Goal: Ask a question: Seek information or help from site administrators or community

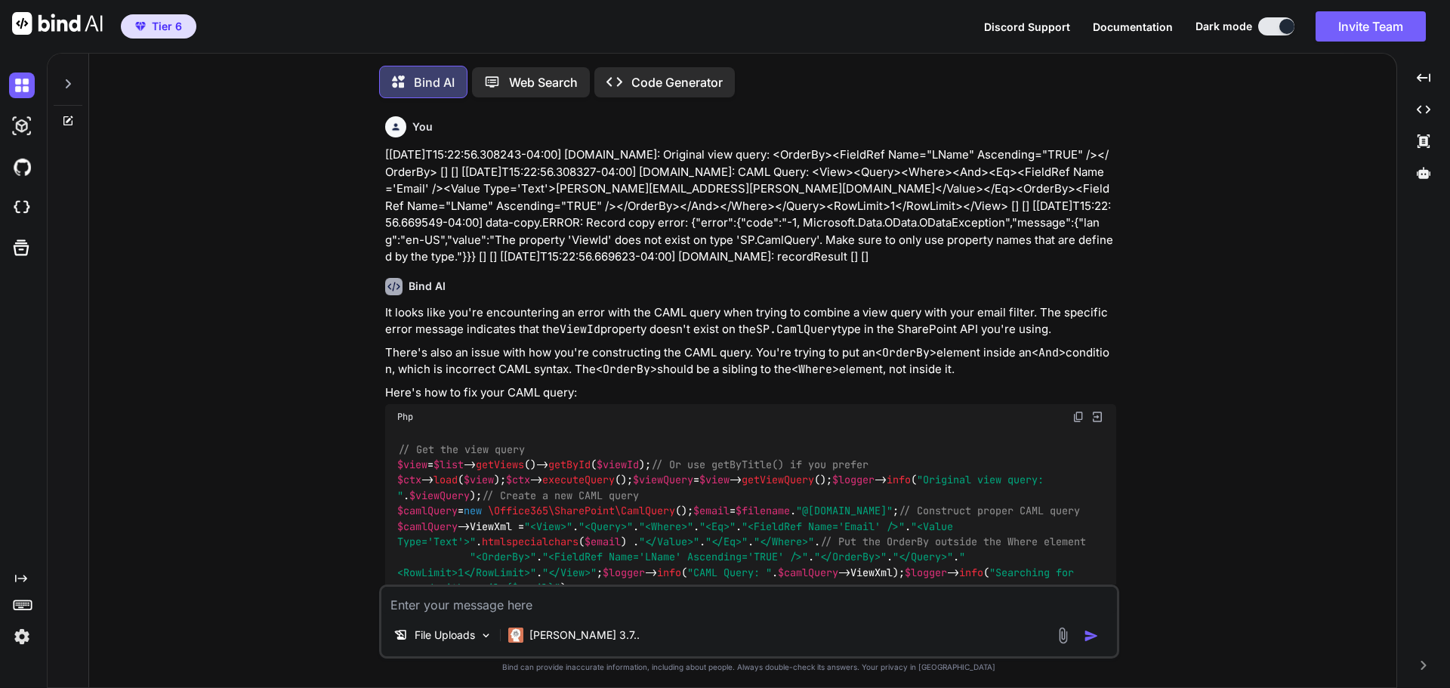
type textarea "x"
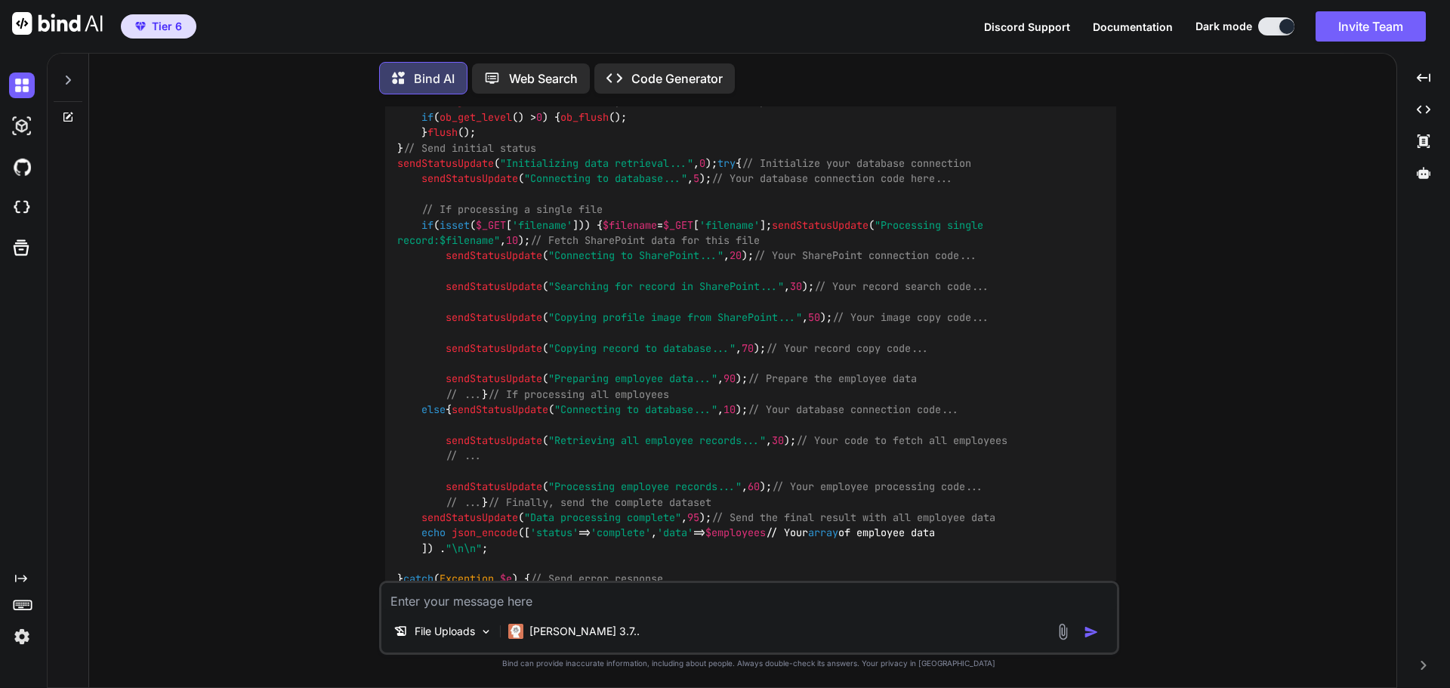
scroll to position [7444, 0]
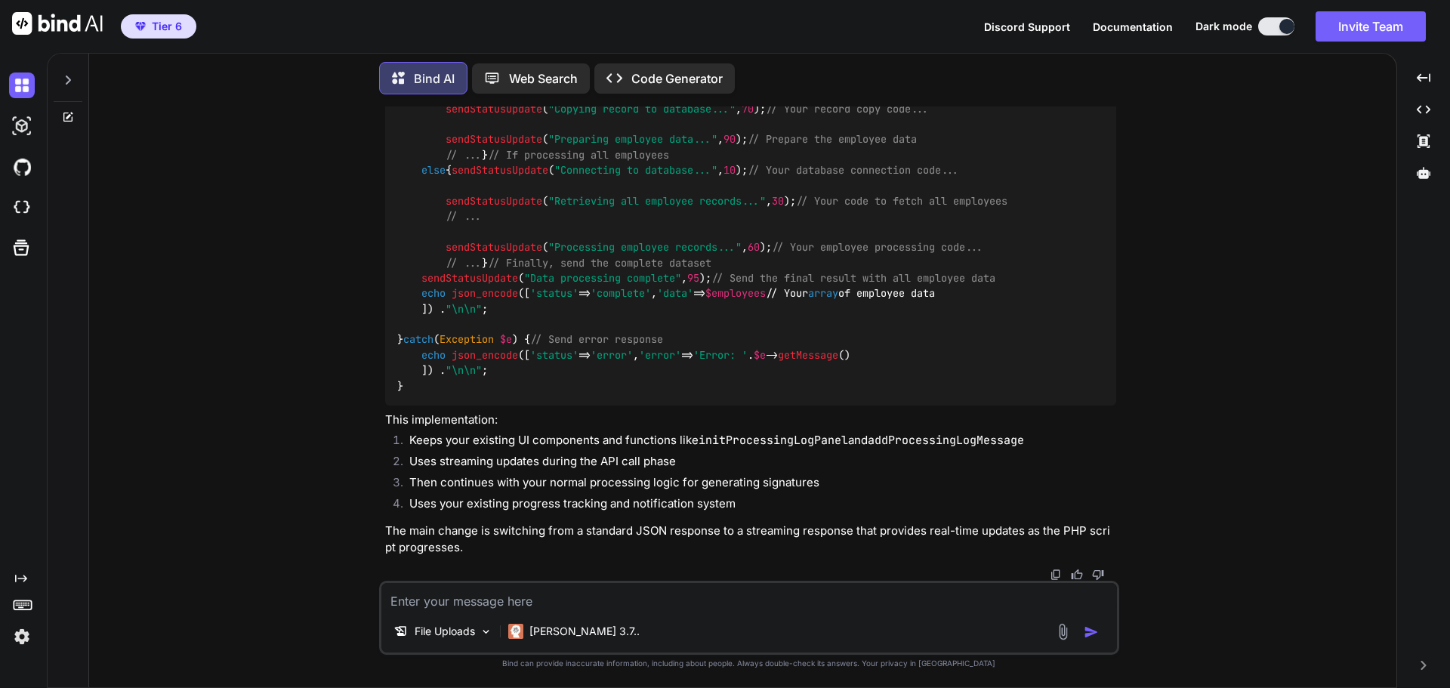
drag, startPoint x: 400, startPoint y: 378, endPoint x: 614, endPoint y: 409, distance: 216.0
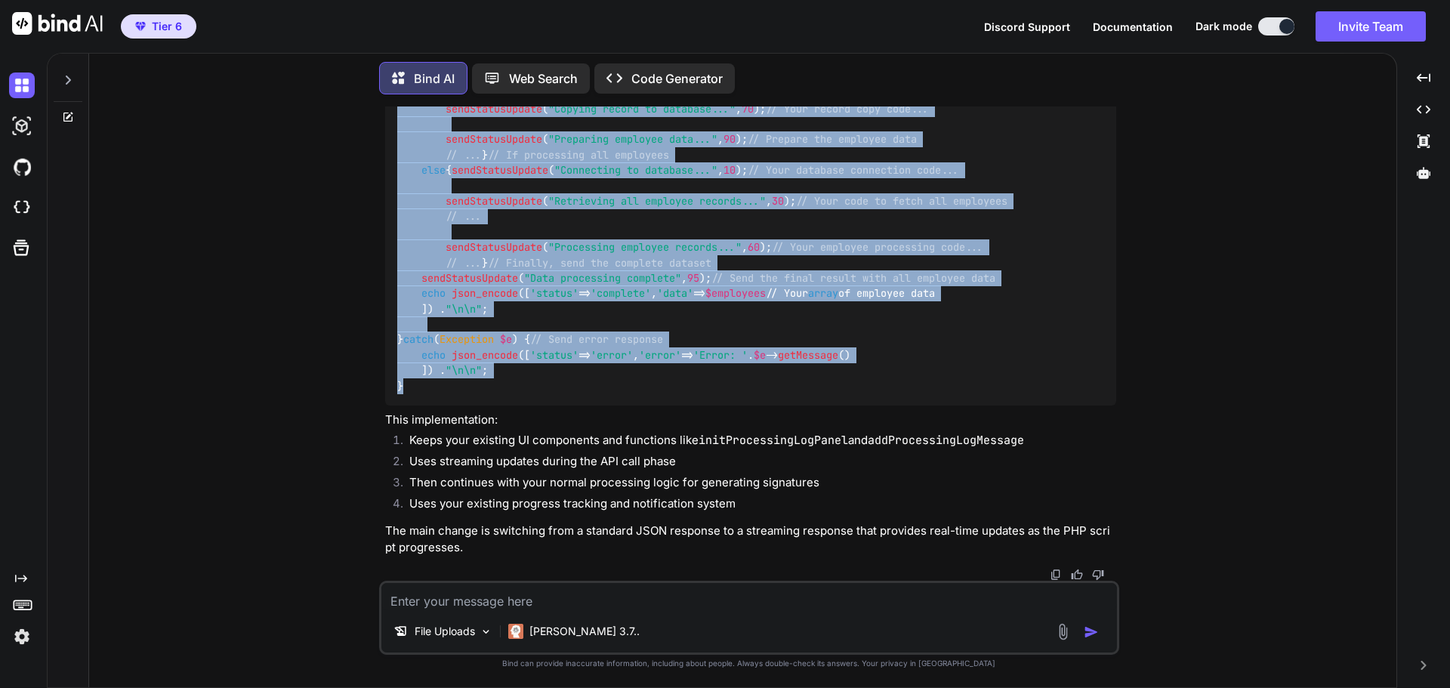
drag, startPoint x: 400, startPoint y: 297, endPoint x: 591, endPoint y: 489, distance: 270.7
click at [591, 406] on div "<?php // Required headers for streaming response header ( 'Content-Type: applic…" at bounding box center [750, 70] width 731 height 671
copy code "<?php // Required headers for streaming response header ( 'Content-Type: applic…"
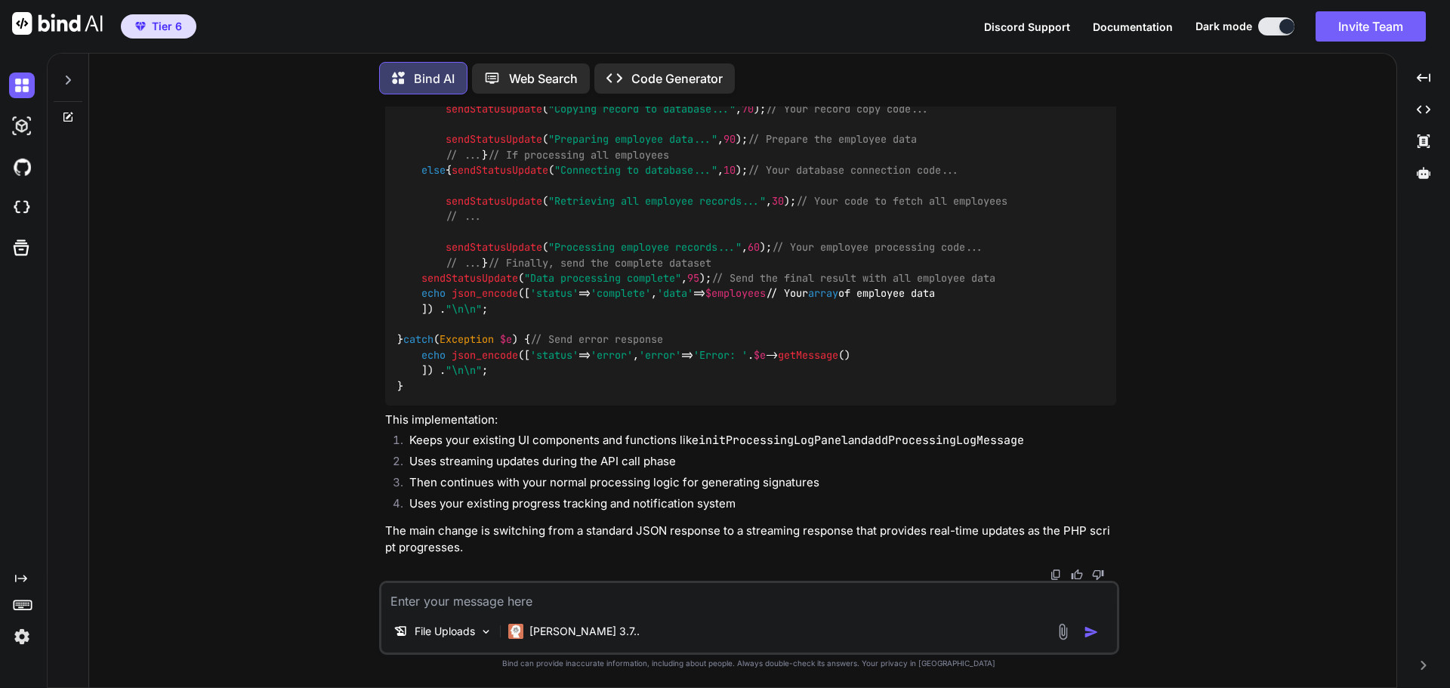
click at [548, 600] on textarea at bounding box center [749, 596] width 736 height 27
type textarea "P"
type textarea "x"
type textarea "Pl"
type textarea "x"
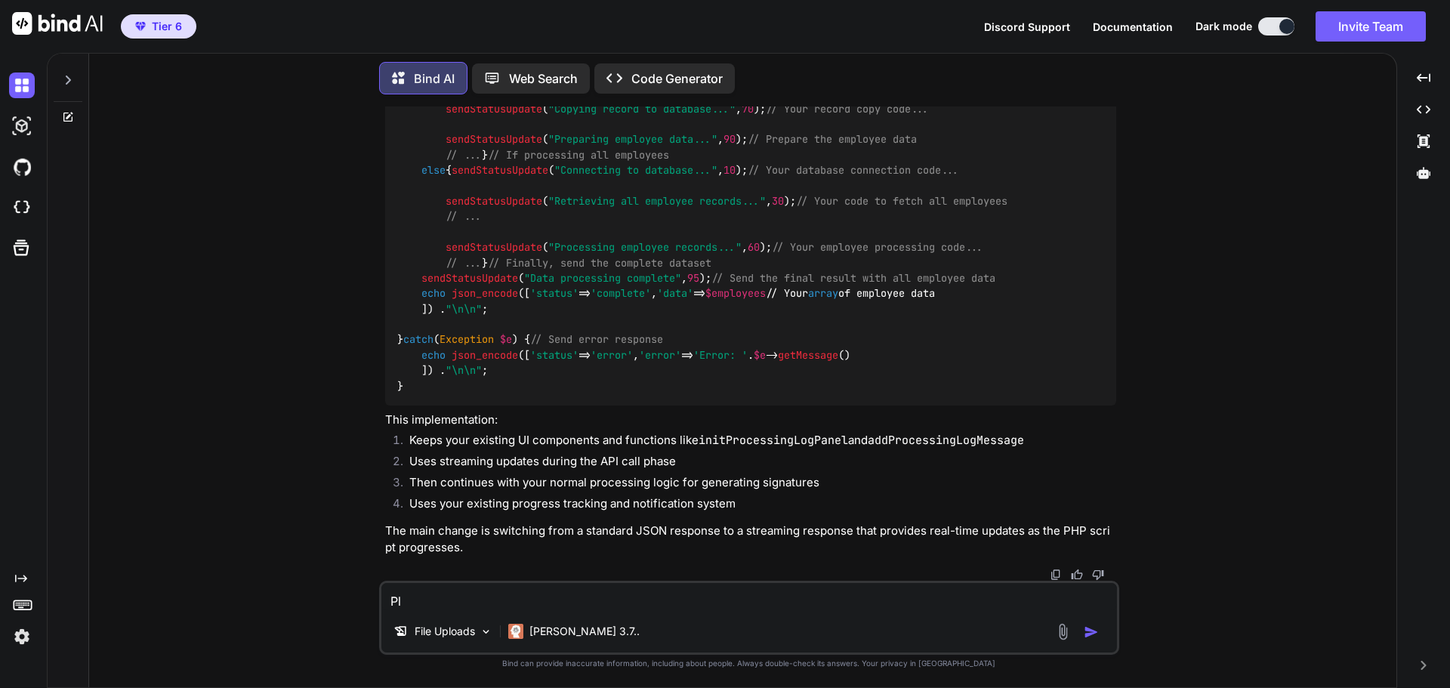
type textarea "Ple"
type textarea "x"
type textarea "Plea"
type textarea "x"
type textarea "Pleas"
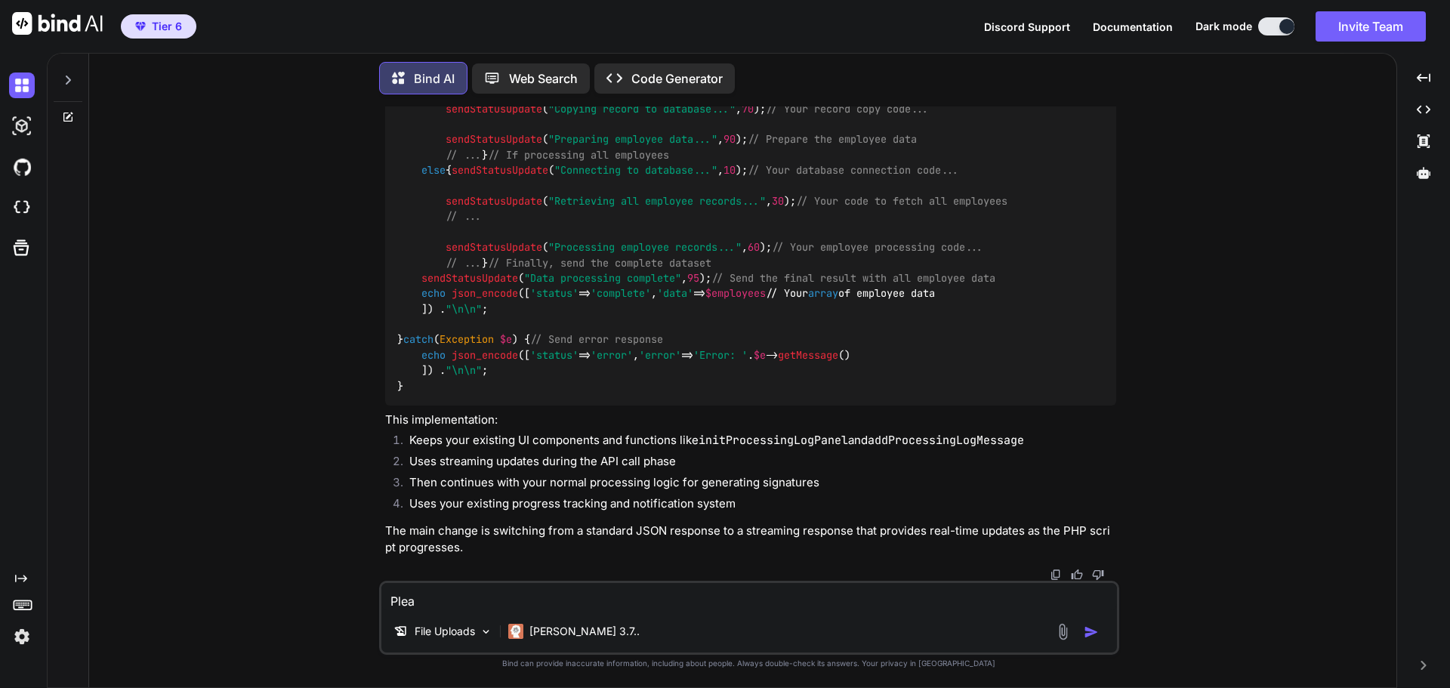
type textarea "x"
type textarea "Please"
type textarea "x"
type textarea "Please"
type textarea "x"
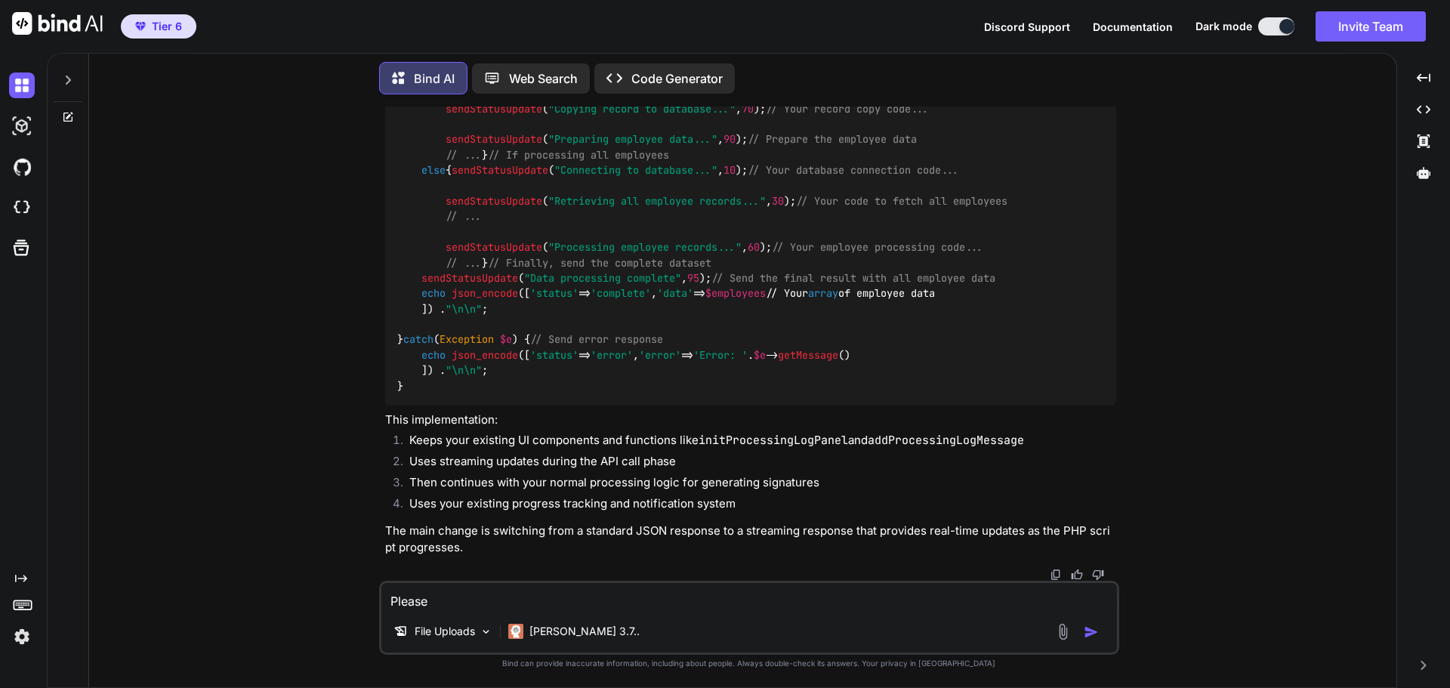
type textarea "Please i"
type textarea "x"
type textarea "Please in"
type textarea "x"
type textarea "Please inc"
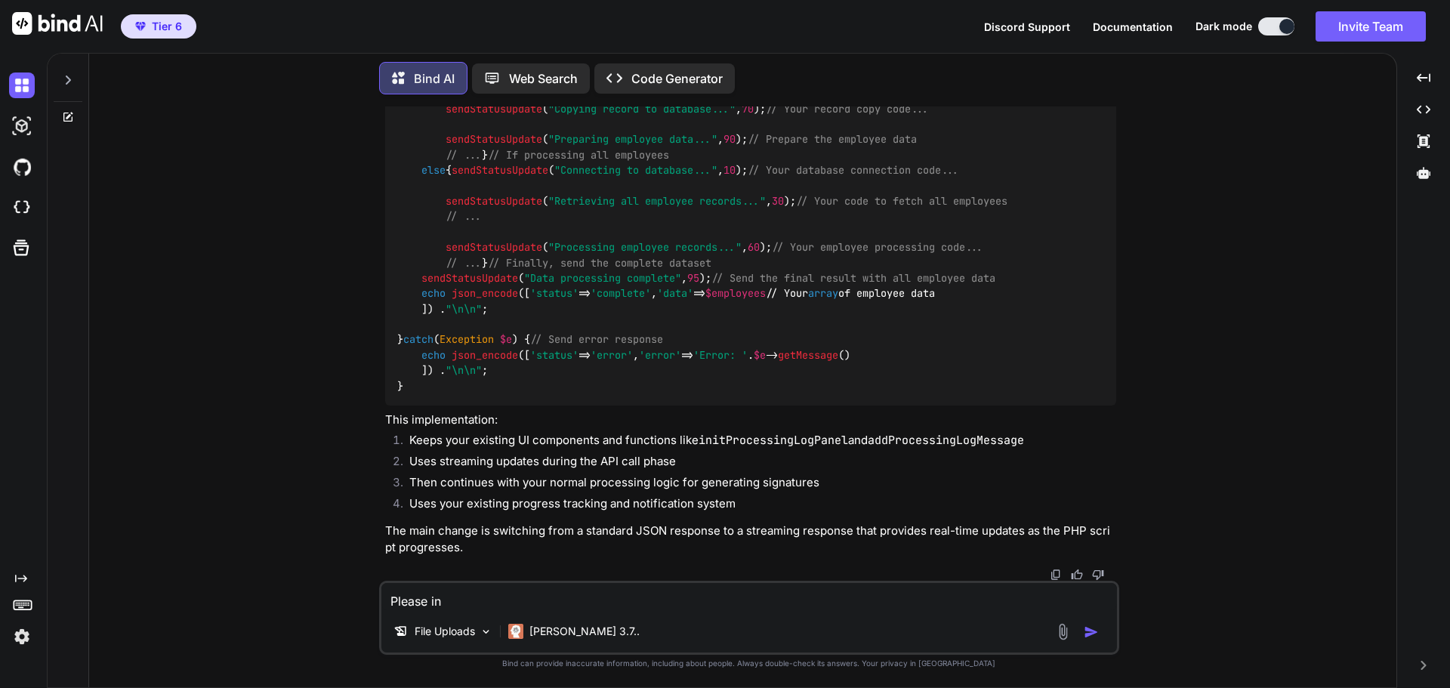
type textarea "x"
type textarea "Please inco"
type textarea "x"
type textarea "Please incor"
type textarea "x"
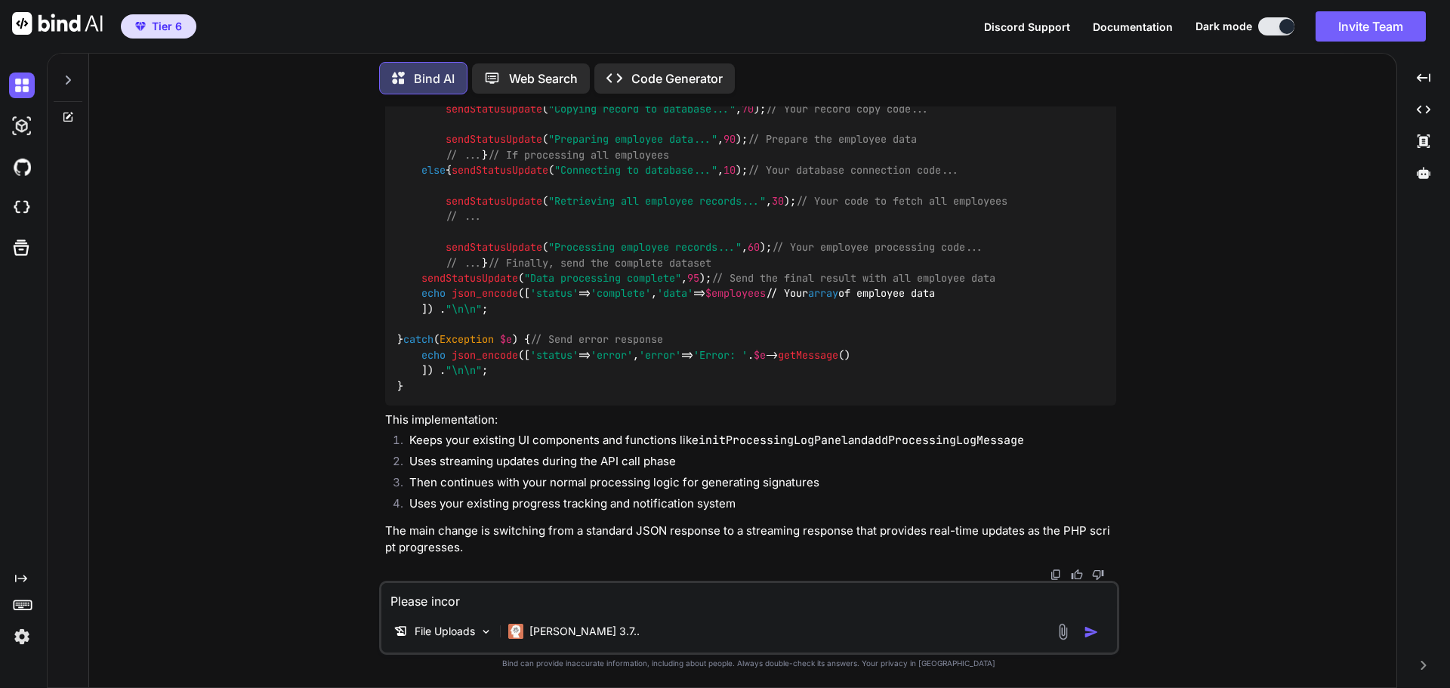
type textarea "Please incorp"
type textarea "x"
type textarea "Please incorpo"
type textarea "x"
type textarea "Please incorpor"
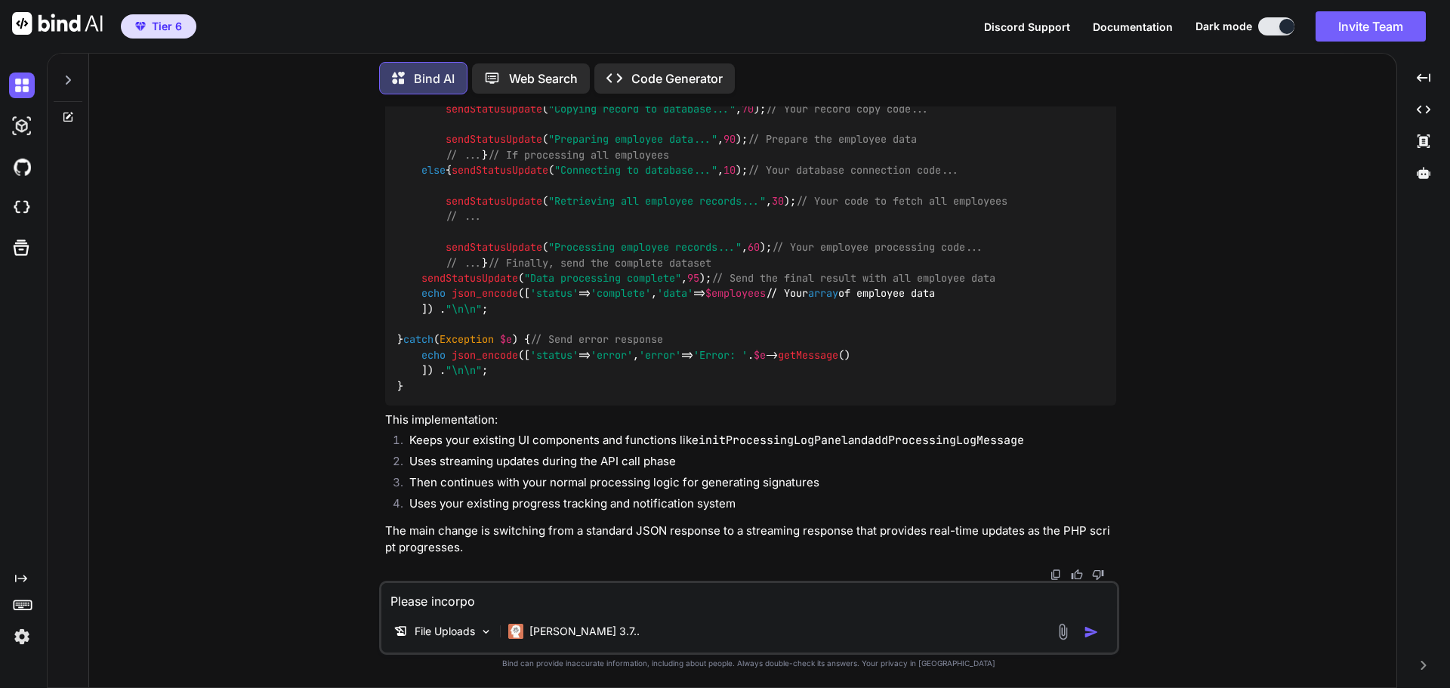
type textarea "x"
type textarea "Please incorpora"
type textarea "x"
type textarea "Please incorporat"
type textarea "x"
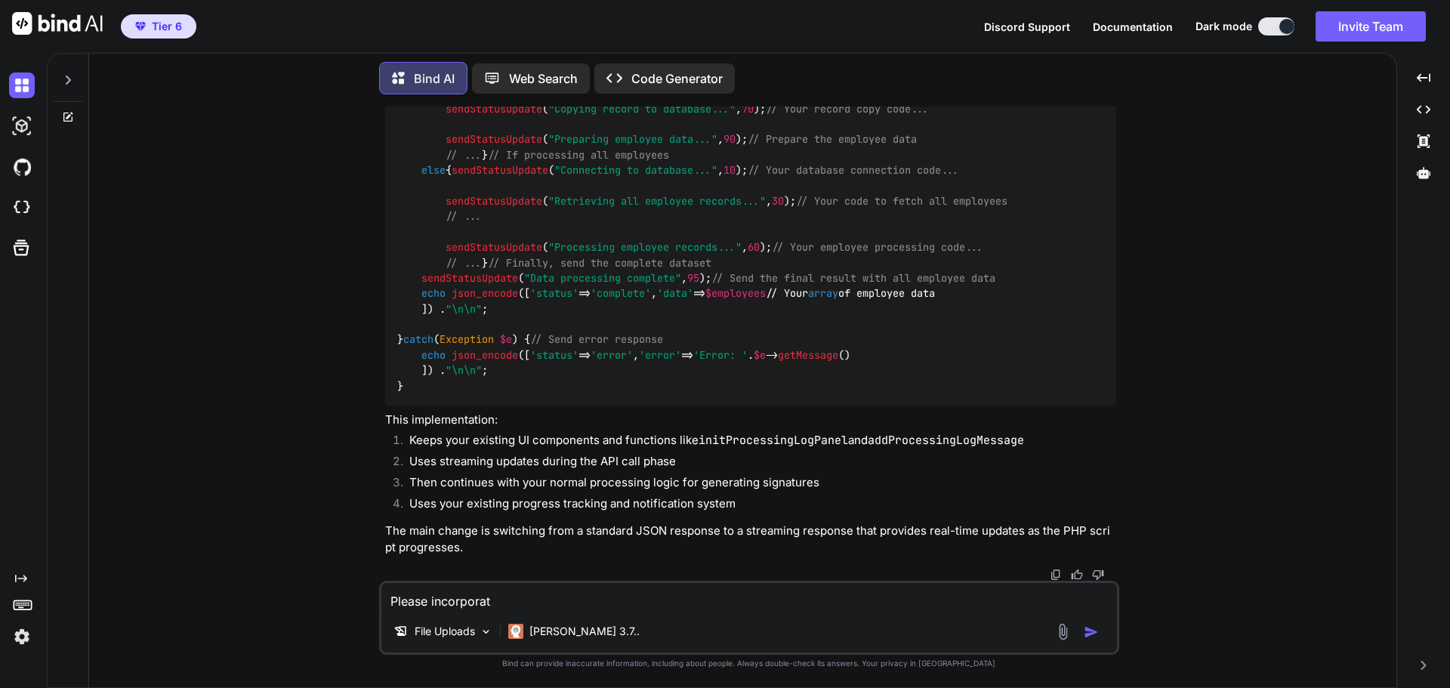
type textarea "Please incorporate"
type textarea "x"
type textarea "Please incorporate"
type textarea "x"
type textarea "Please incorporate t"
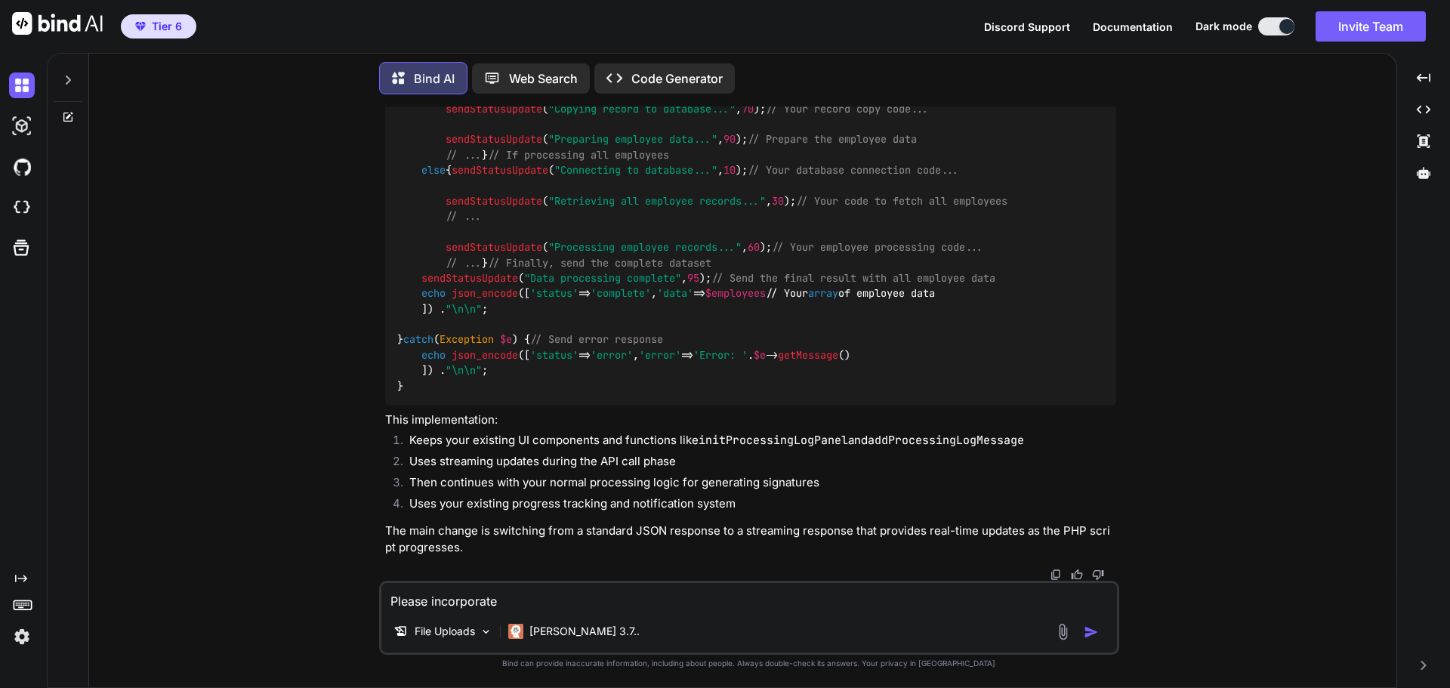
type textarea "x"
type textarea "Please incorporate th"
type textarea "x"
type textarea "Please incorporate the"
type textarea "x"
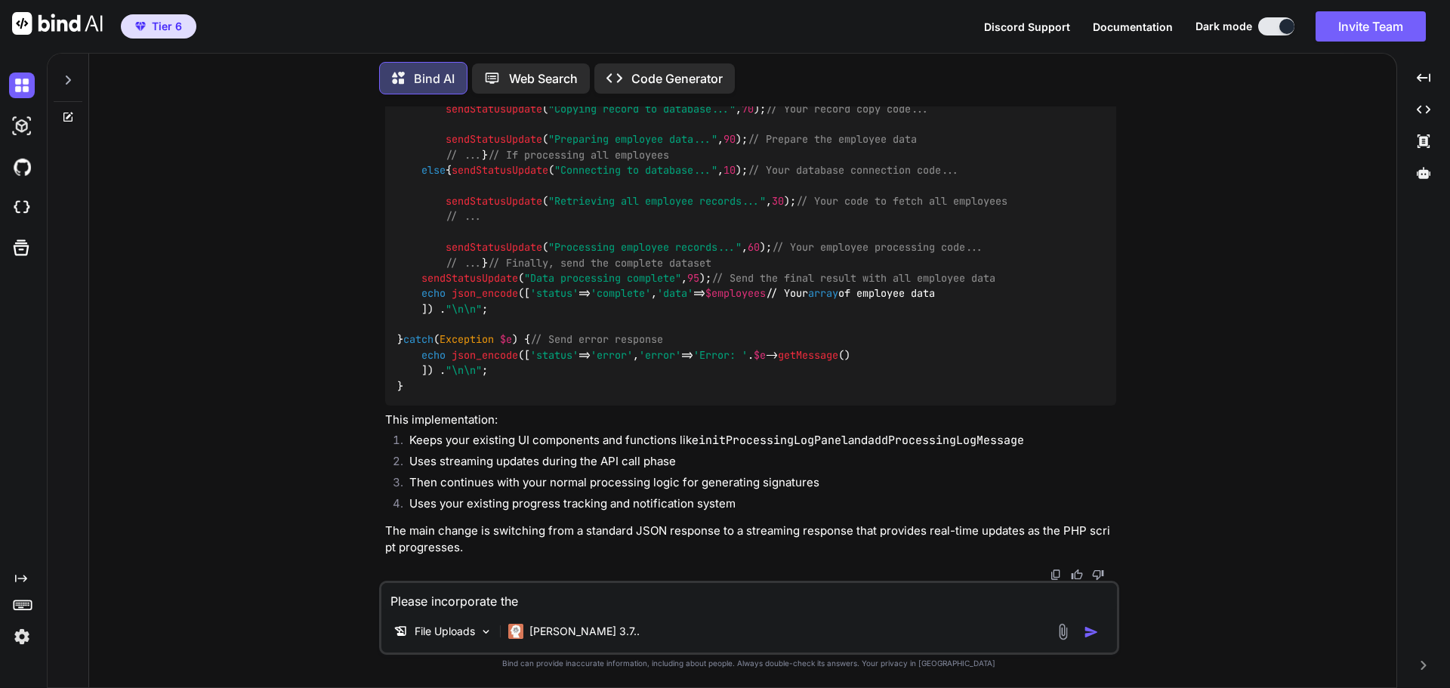
type textarea "Please incorporate the"
type textarea "x"
type textarea "Please incorporate the n"
type textarea "x"
type textarea "Please incorporate the ne"
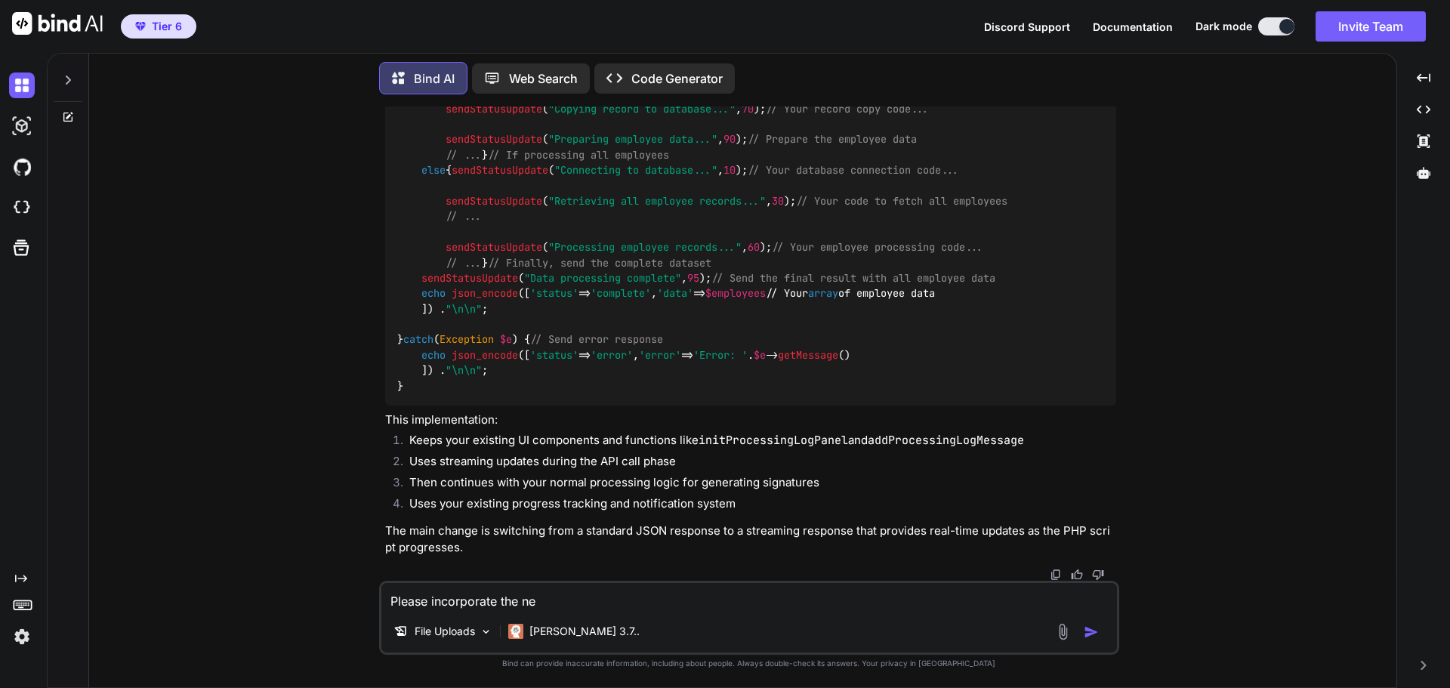
type textarea "x"
type textarea "Please incorporate the new"
type textarea "x"
type textarea "Please incorporate the new"
type textarea "x"
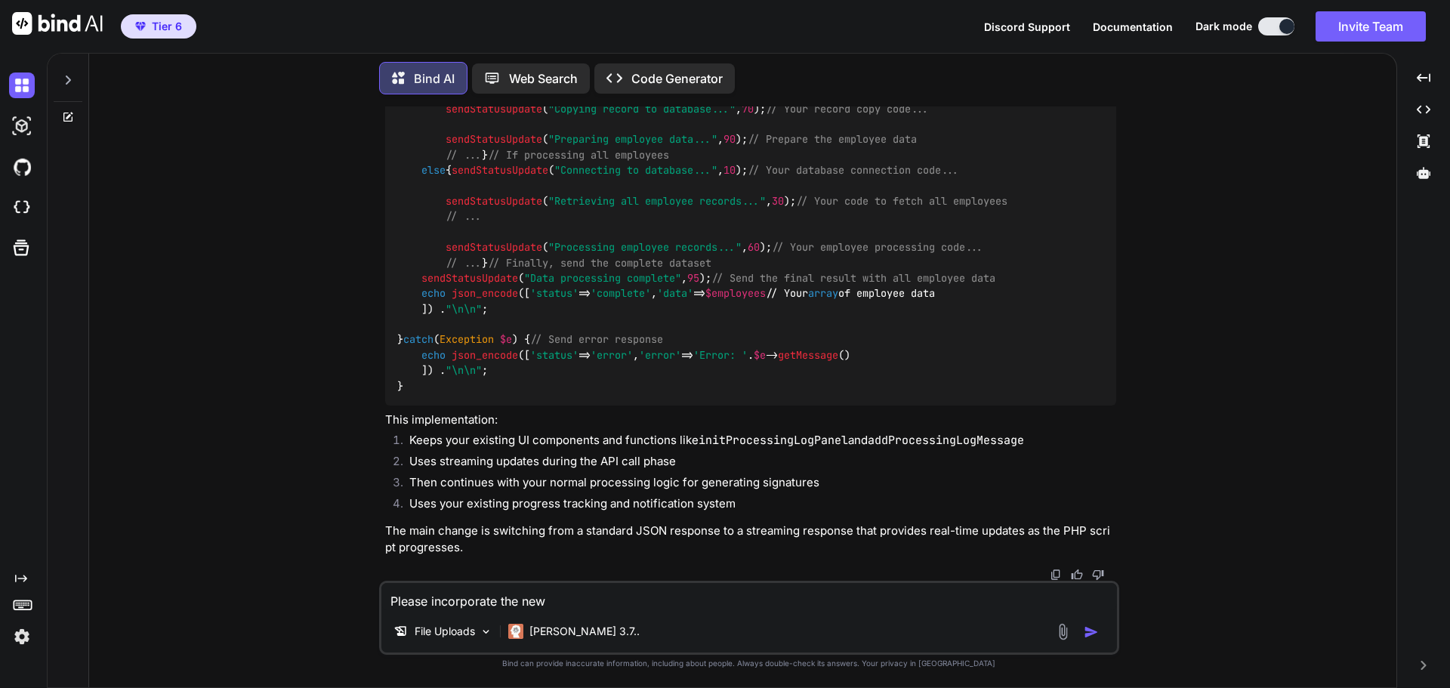
scroll to position [11250, 0]
type textarea "Please incorporate the new p"
type textarea "x"
type textarea "Please incorporate the new ph"
type textarea "x"
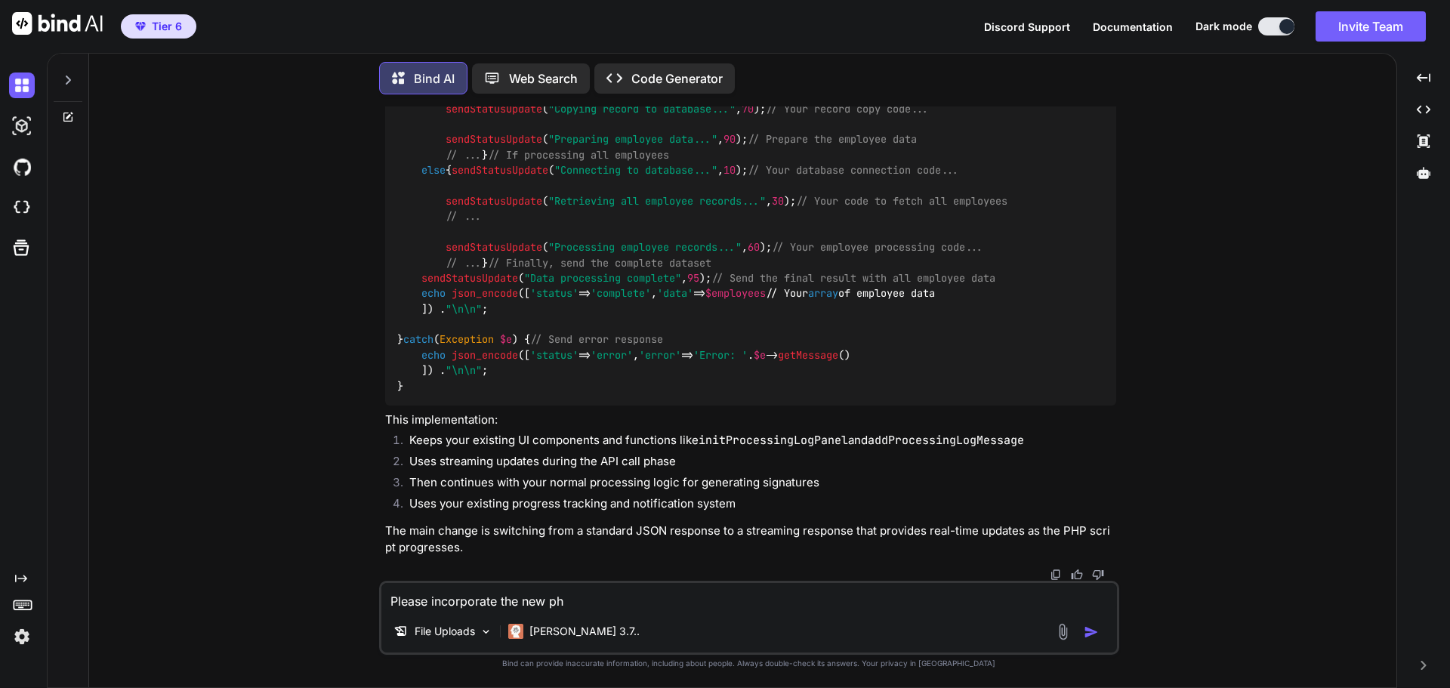
type textarea "Please incorporate the new php"
type textarea "x"
type textarea "Please incorporate the new php"
type textarea "x"
type textarea "Please incorporate the new php i"
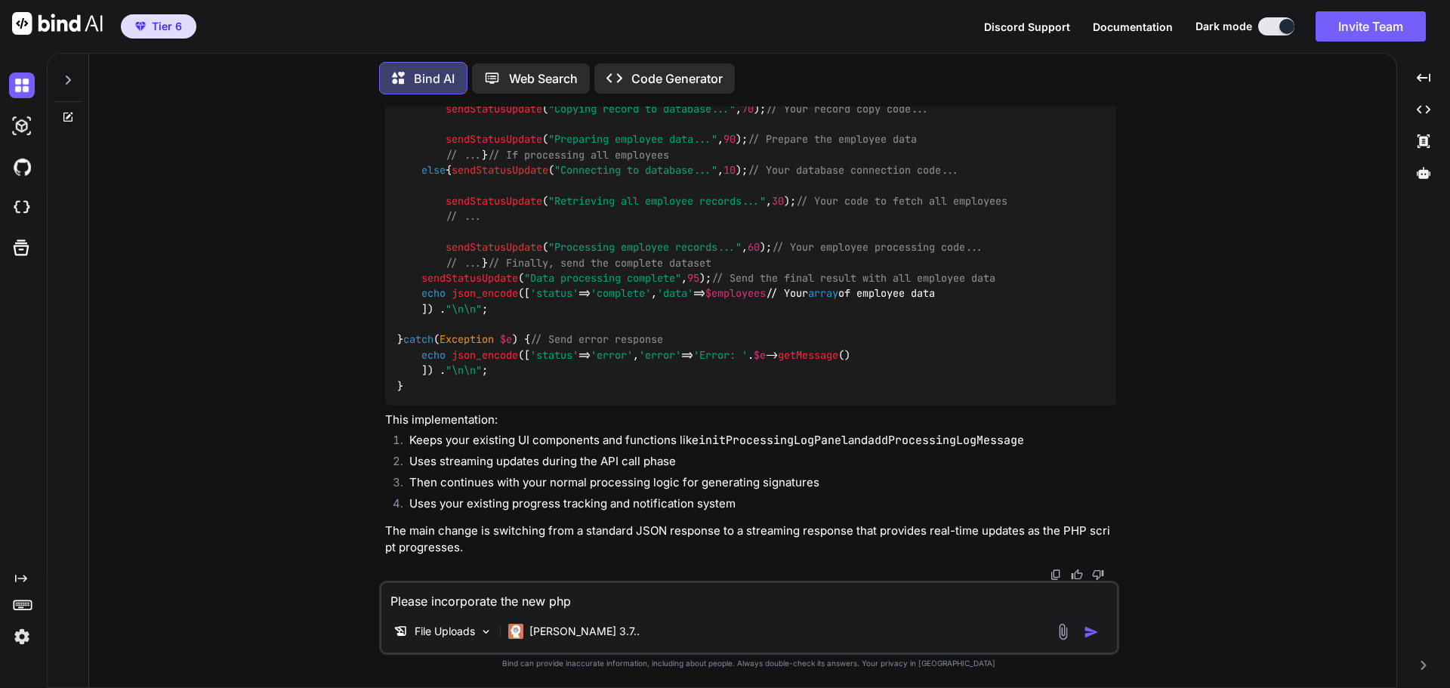
type textarea "x"
type textarea "Please incorporate the new php in"
type textarea "x"
type textarea "Please incorporate the new php int"
type textarea "x"
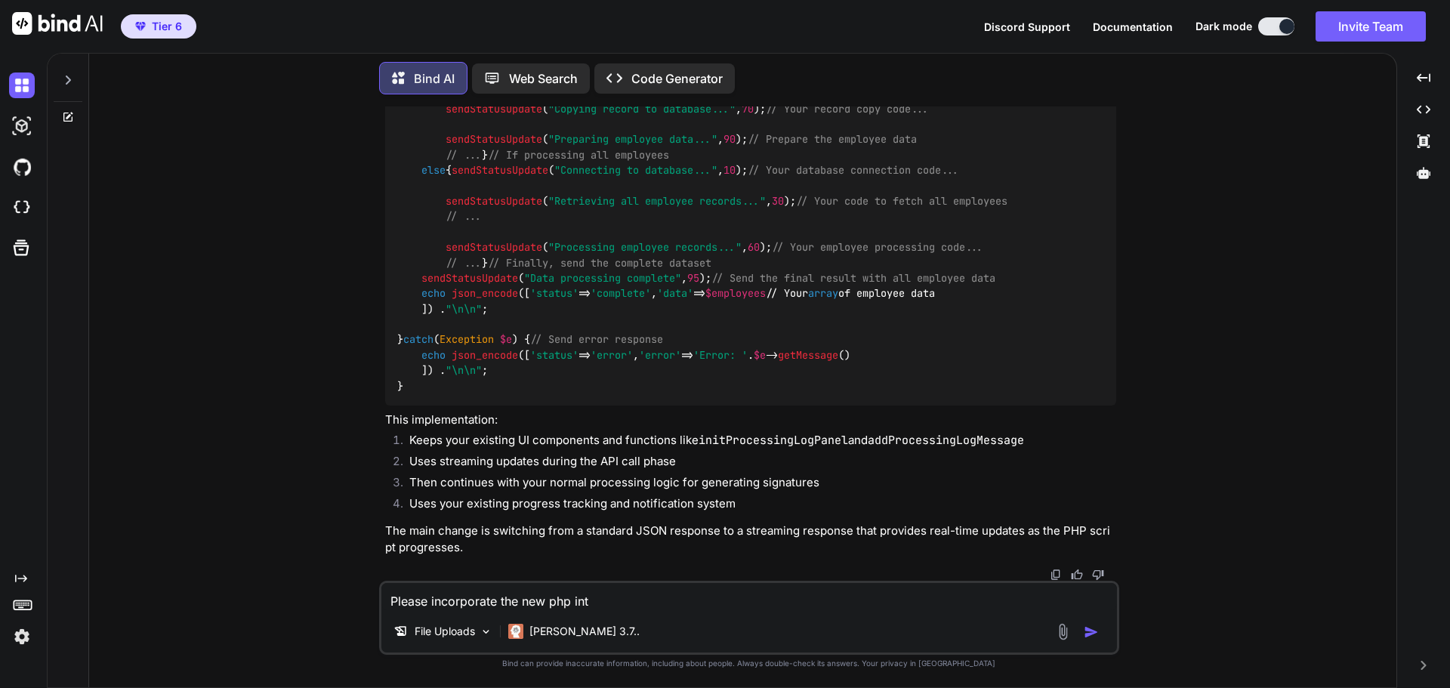
type textarea "Please incorporate the new php into"
type textarea "x"
type textarea "Please incorporate the new php into"
type textarea "x"
type textarea "Please incorporate the new php into m"
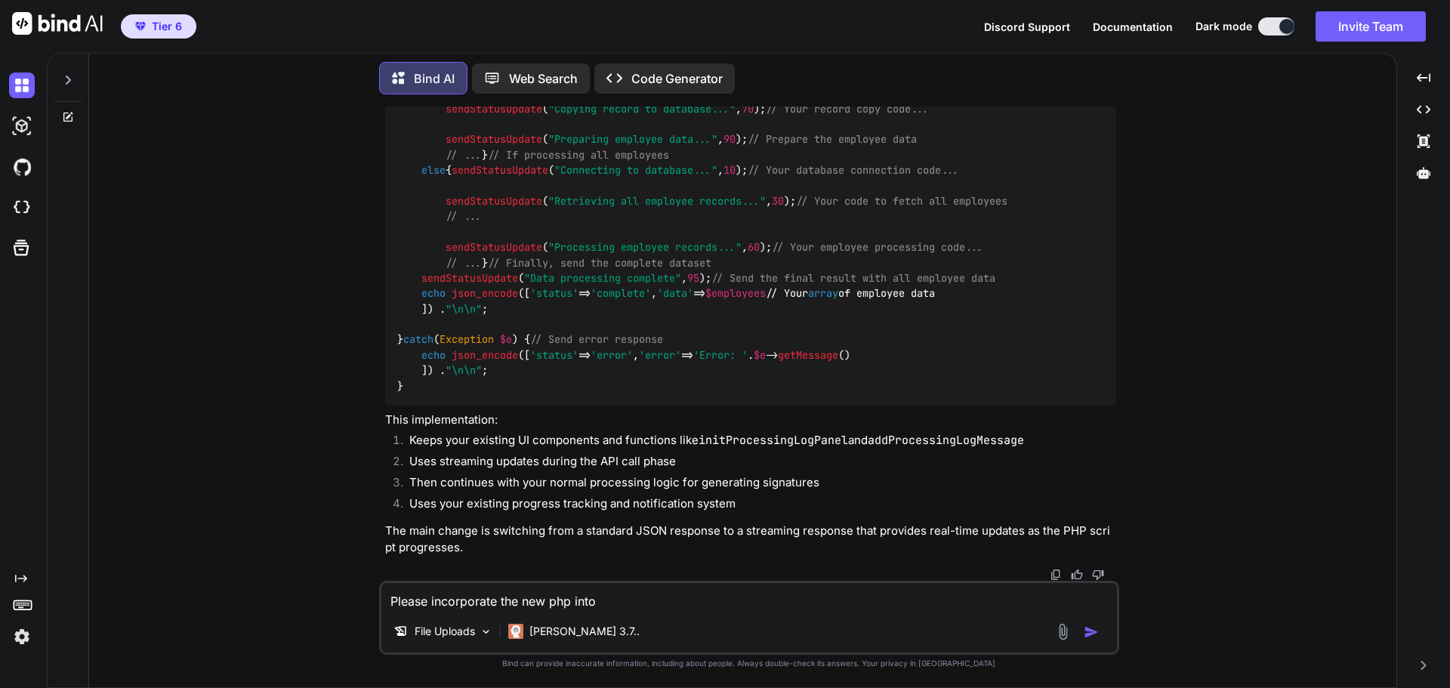
type textarea "x"
type textarea "Please incorporate the new php into my"
type textarea "x"
type textarea "Please incorporate the new php into my"
type textarea "x"
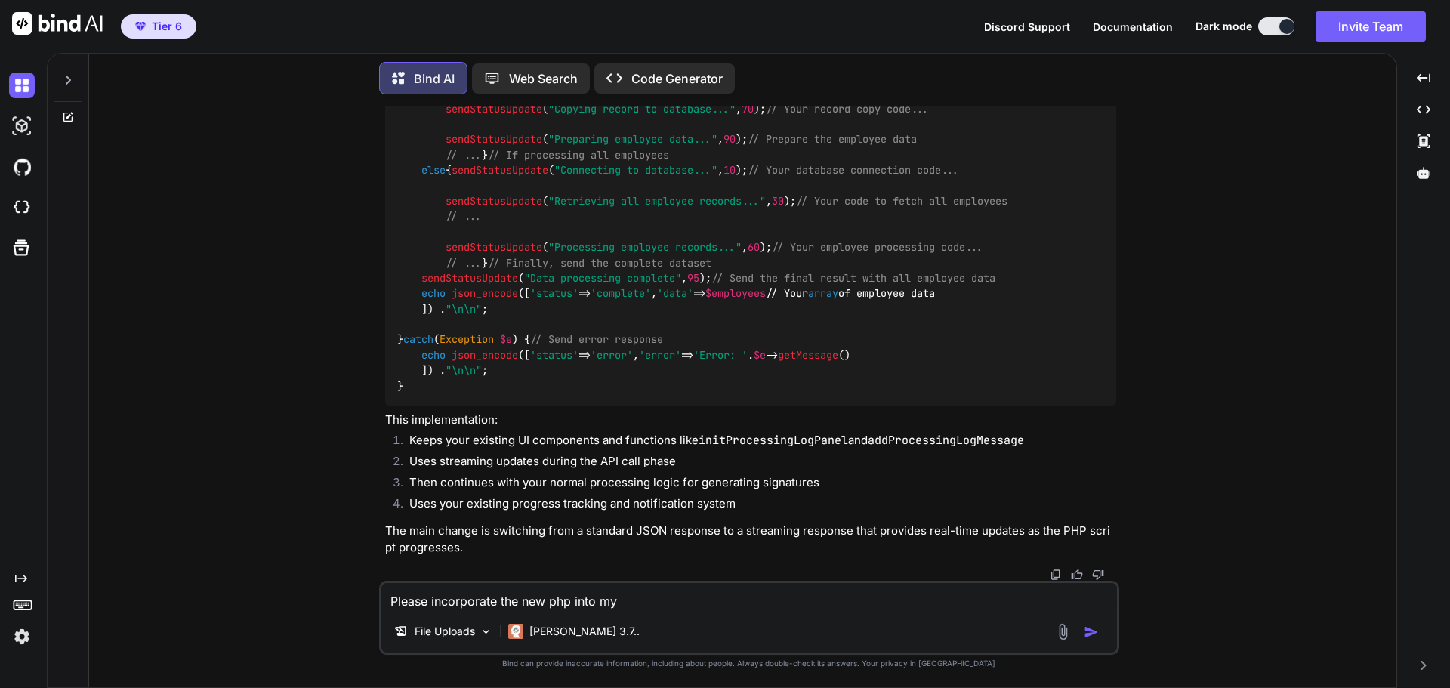
type textarea "Please incorporate the new php into my e"
type textarea "x"
type textarea "Please incorporate the new php into my ex"
type textarea "x"
type textarea "Please incorporate the new php into my exi"
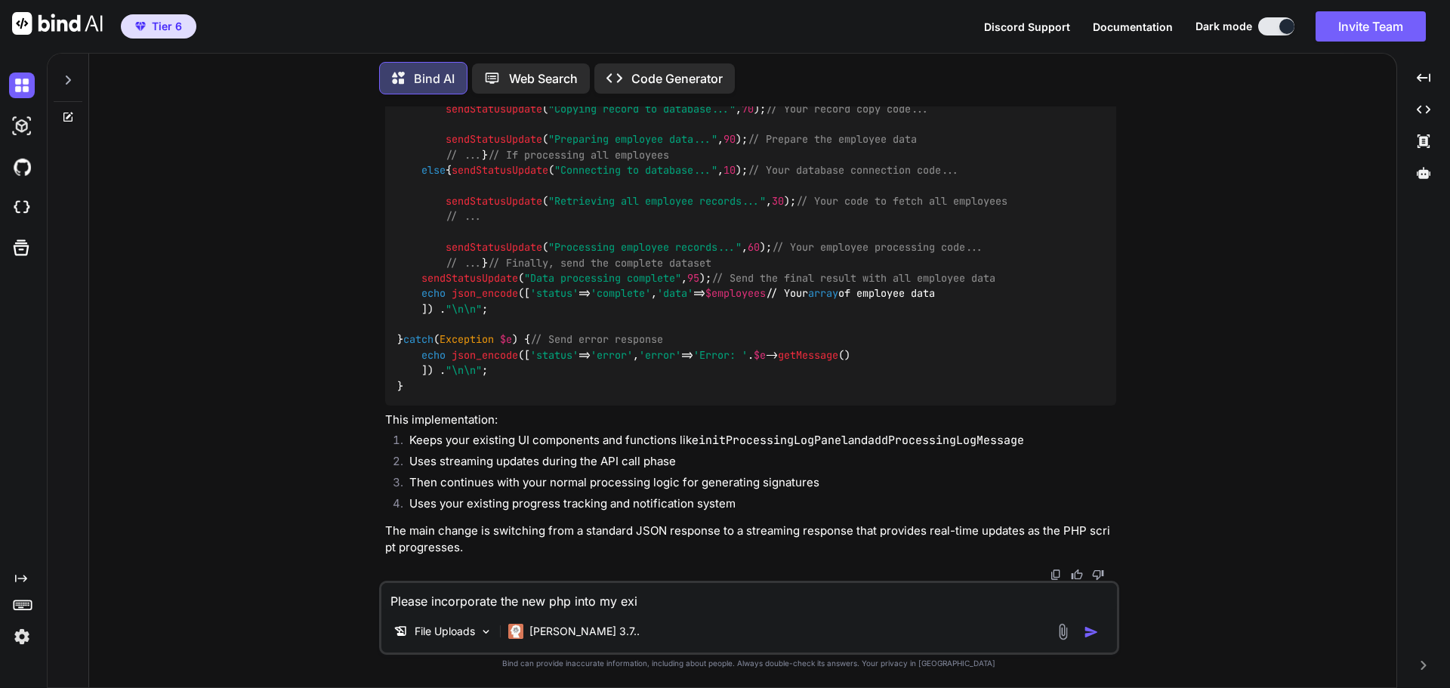
type textarea "x"
type textarea "Please incorporate the new php into my exis"
type textarea "x"
type textarea "Please incorporate the new php into my exi"
type textarea "x"
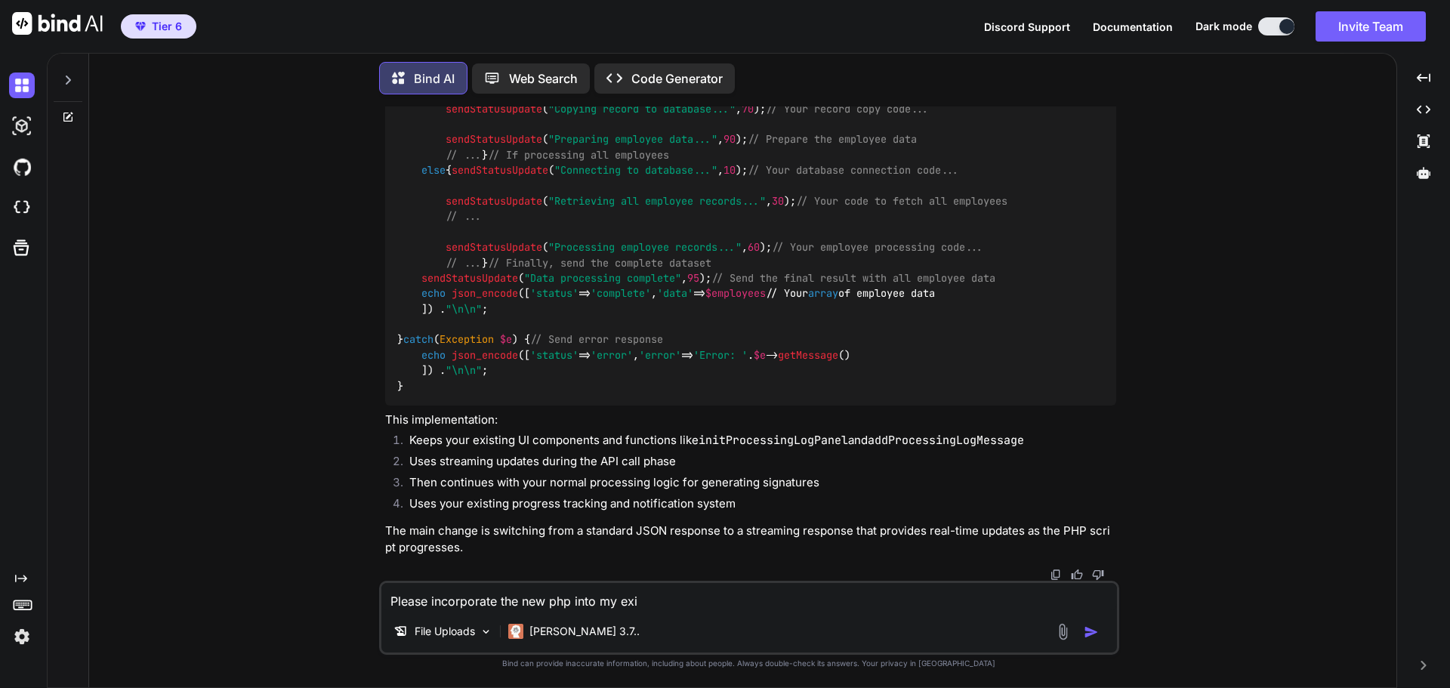
type textarea "Please incorporate the new php into my ex"
type textarea "x"
type textarea "Please incorporate the new php into my e"
type textarea "x"
type textarea "Please incorporate the new php into my"
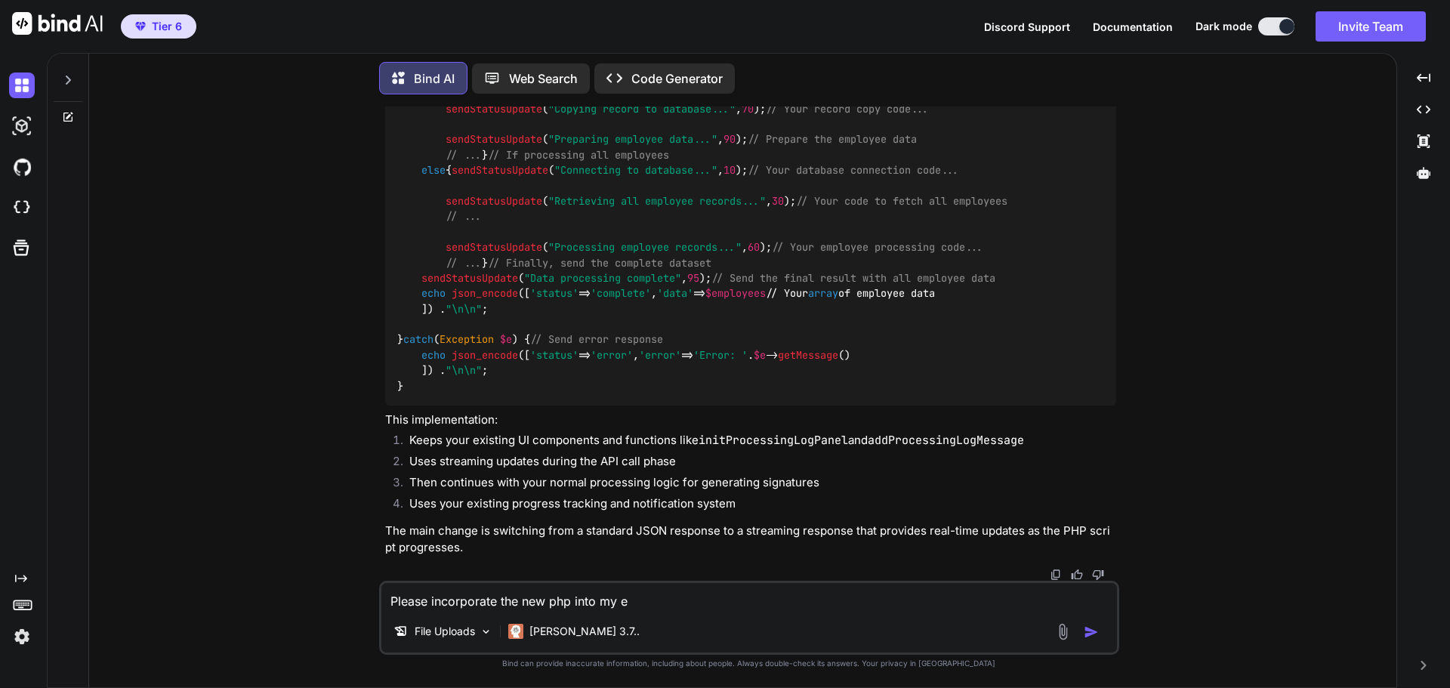
type textarea "x"
type textarea "Please incorporate the new php into my"
type textarea "x"
type textarea "Please incorporate the new php into m"
type textarea "x"
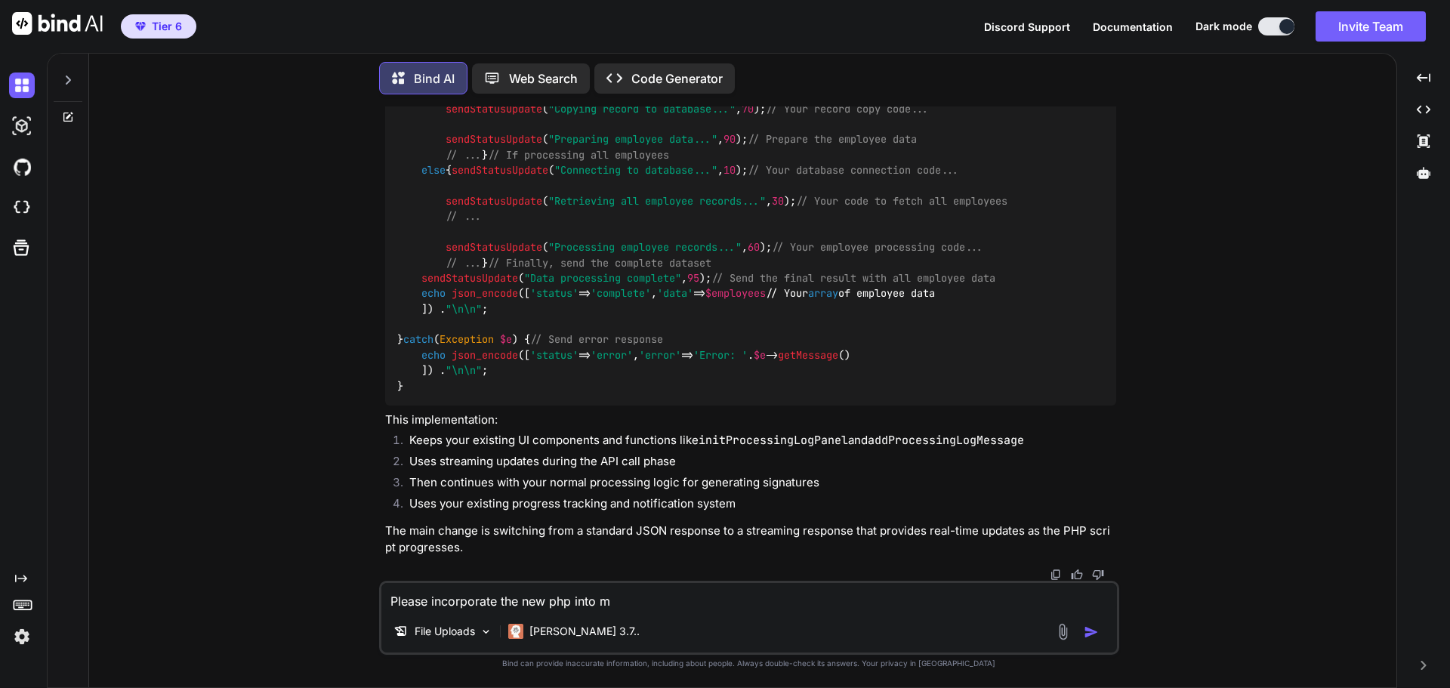
type textarea "Please incorporate the new php into"
type textarea "x"
type textarea "Please incorporate the new php into t"
type textarea "x"
type textarea "Please incorporate the new php into th"
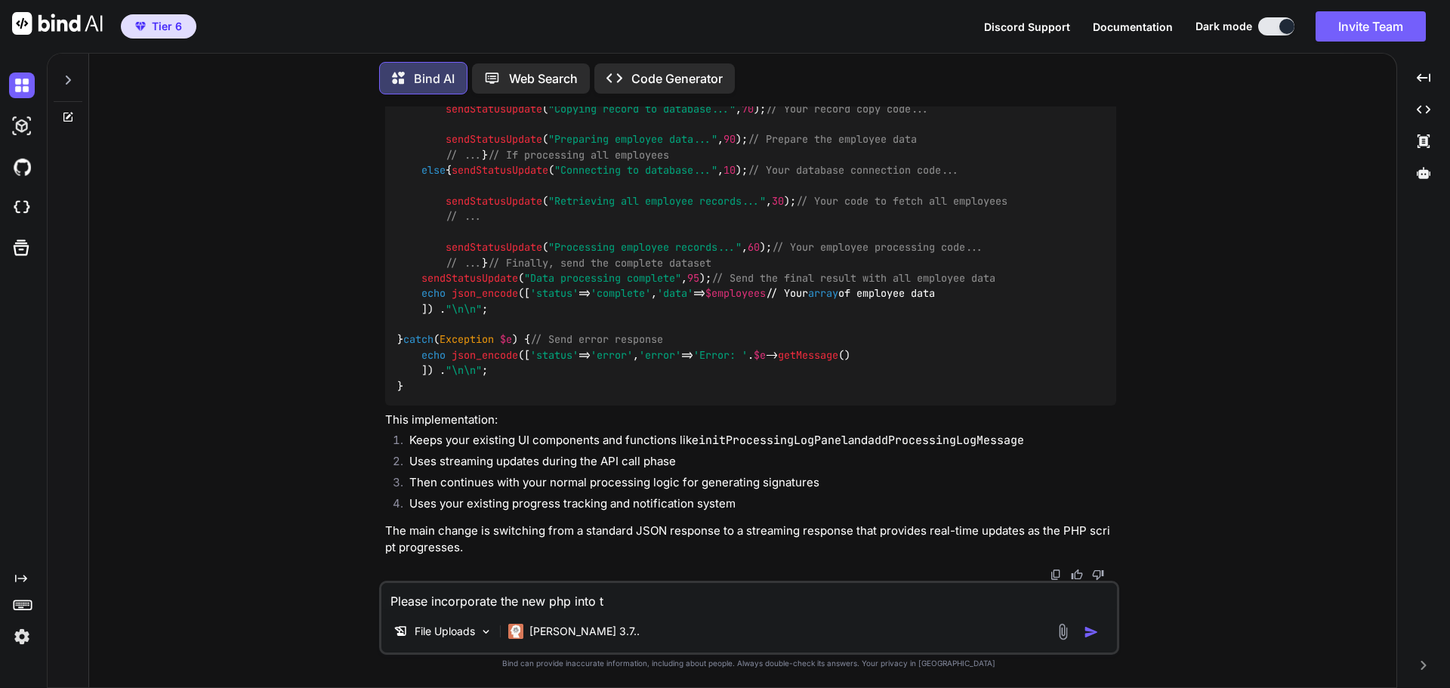
type textarea "x"
type textarea "Please incorporate the new php into the"
type textarea "x"
type textarea "Please incorporate the new php into the"
type textarea "x"
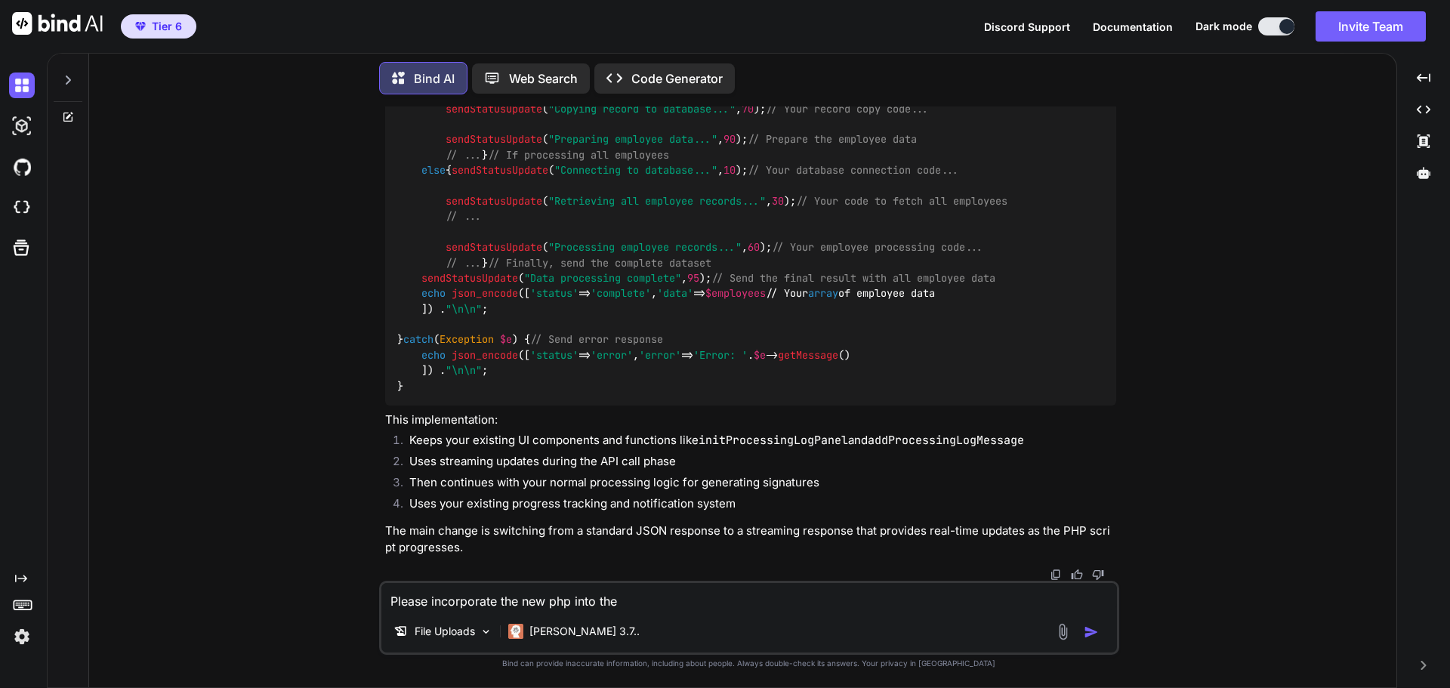
type textarea "Please incorporate the new php into the e"
type textarea "x"
type textarea "Please incorporate the new php into the ex"
type textarea "x"
type textarea "Please incorporate the new php into the exi"
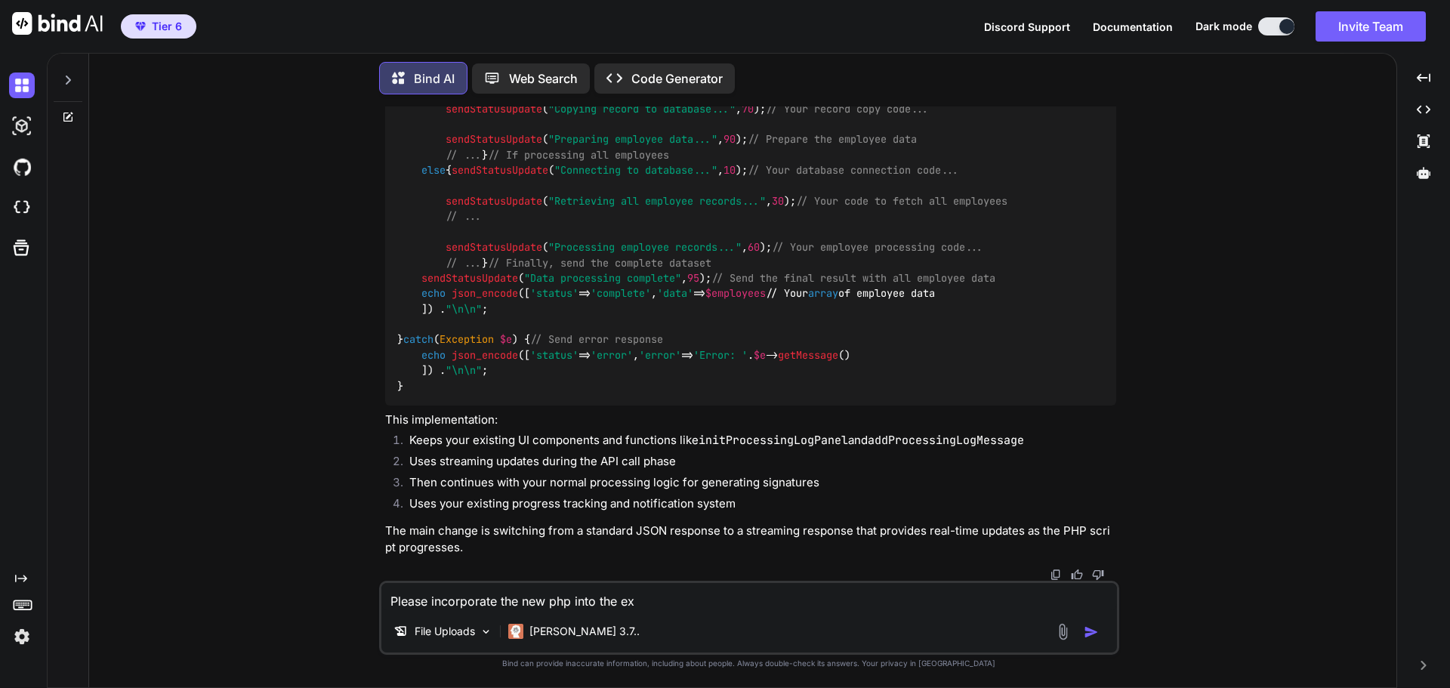
type textarea "x"
type textarea "Please incorporate the new php into the exis"
type textarea "x"
type textarea "Please incorporate the new php into the exist"
type textarea "x"
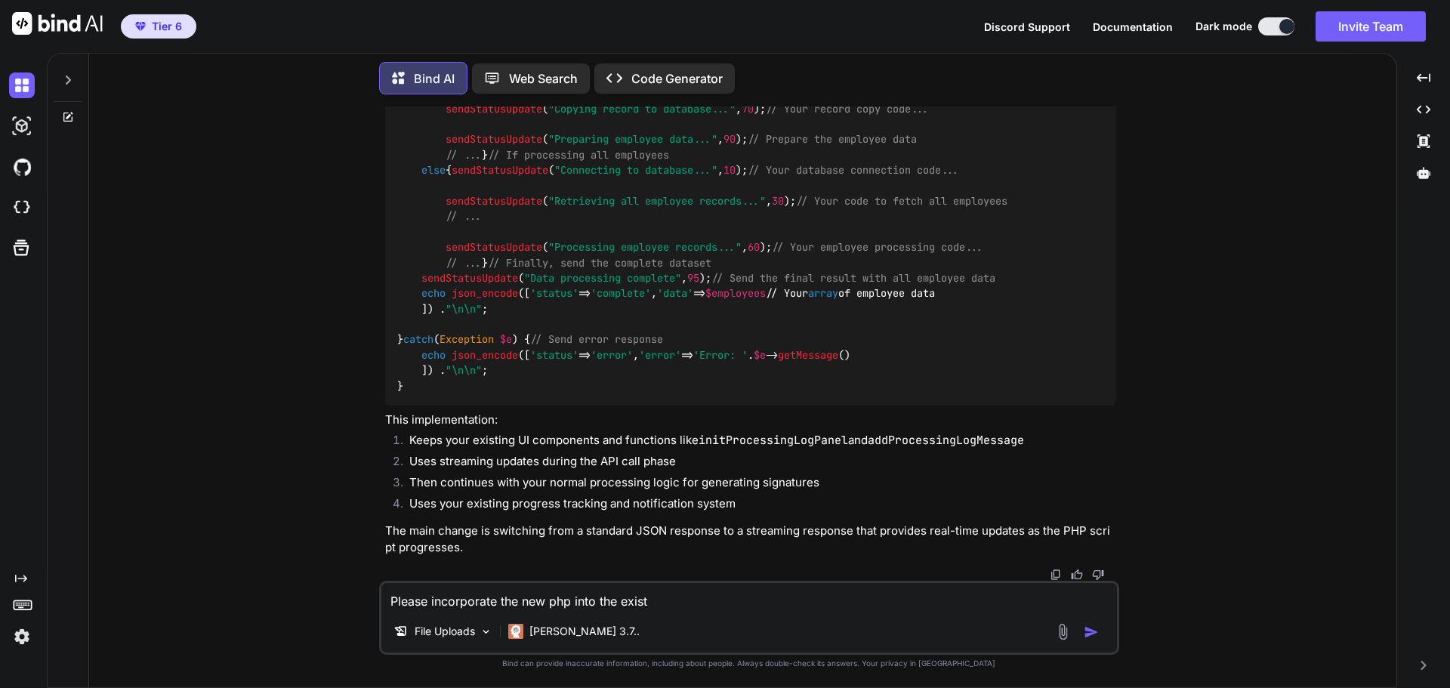
type textarea "Please incorporate the new php into the existi"
type textarea "x"
type textarea "Please incorporate the new php into the existin"
type textarea "x"
type textarea "Please incorporate the new php into the existing"
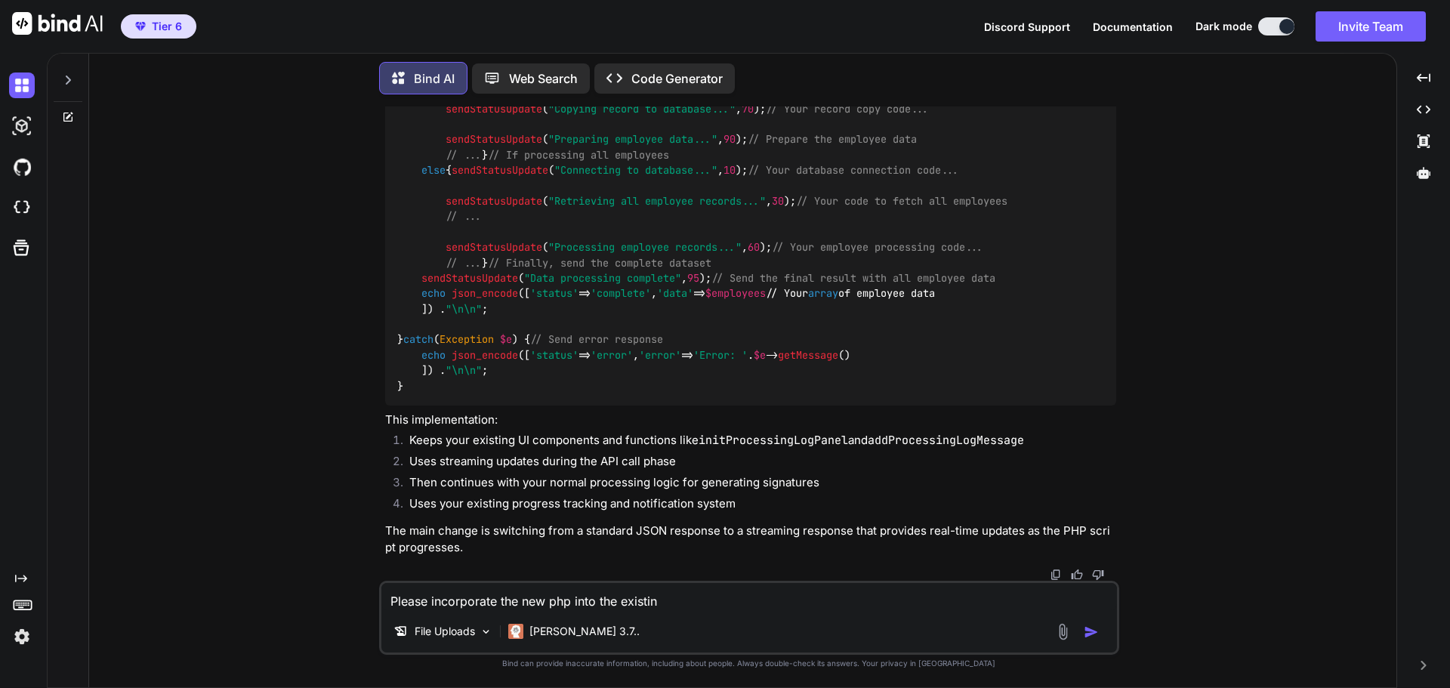
type textarea "x"
type textarea "Please incorporate the new php into the existing"
type textarea "x"
type textarea "Please incorporate the new php into the existing c"
type textarea "x"
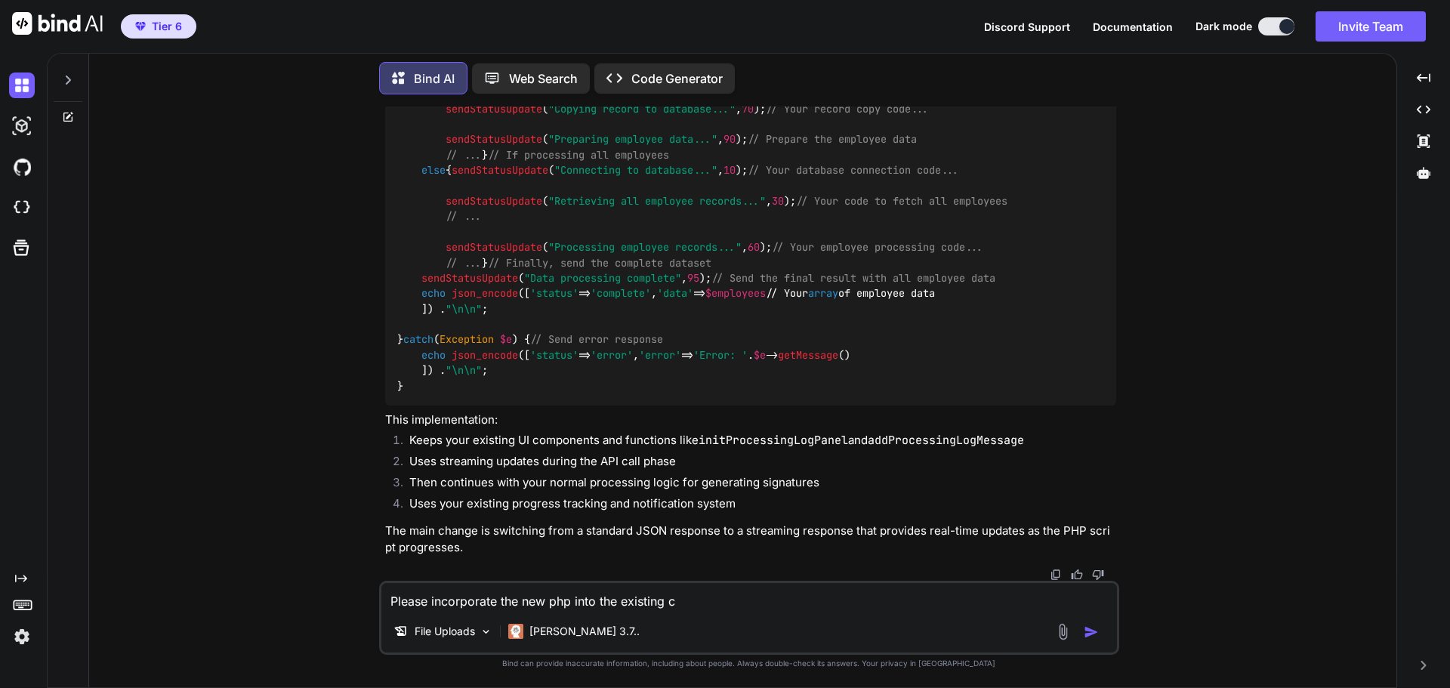
type textarea "Please incorporate the new php into the existing co"
type textarea "x"
type textarea "Please incorporate the new php into the existing cod"
type textarea "x"
type textarea "Please incorporate the new php into the existing code"
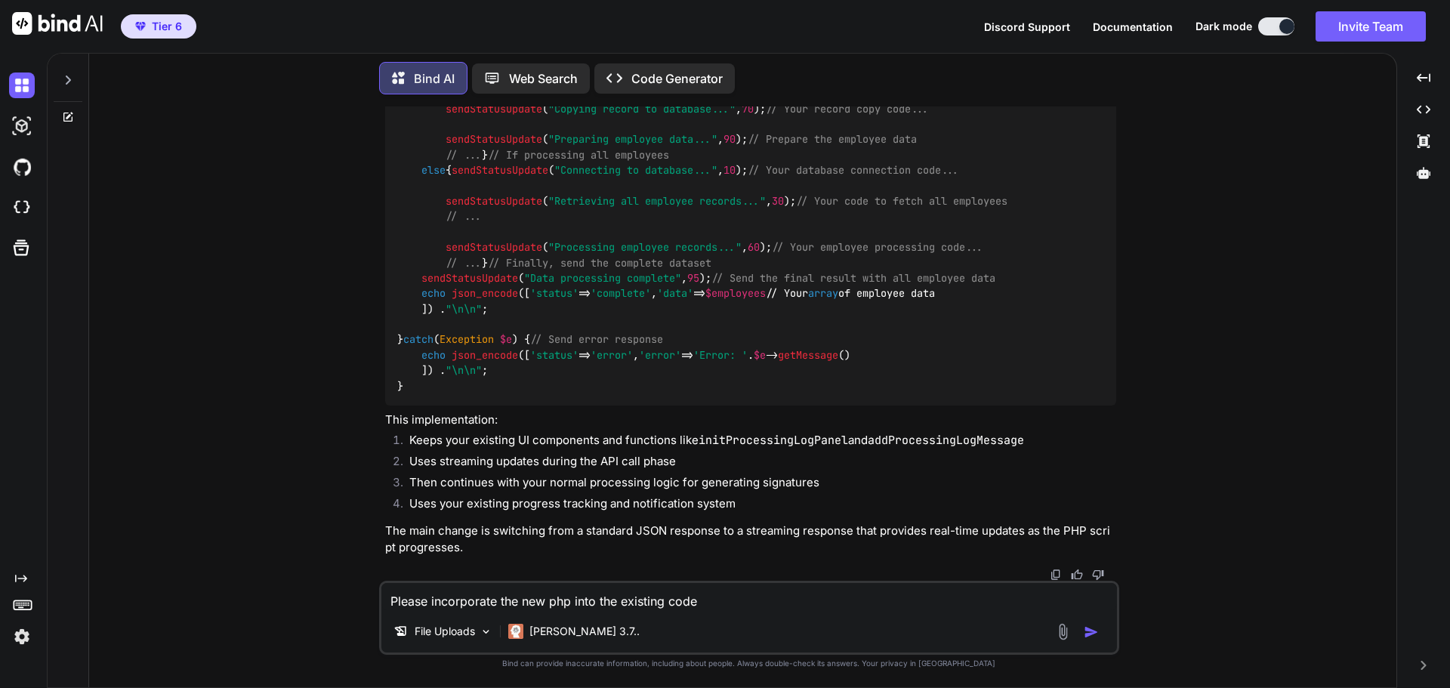
type textarea "x"
type textarea "Please incorporate the new php into the existing code"
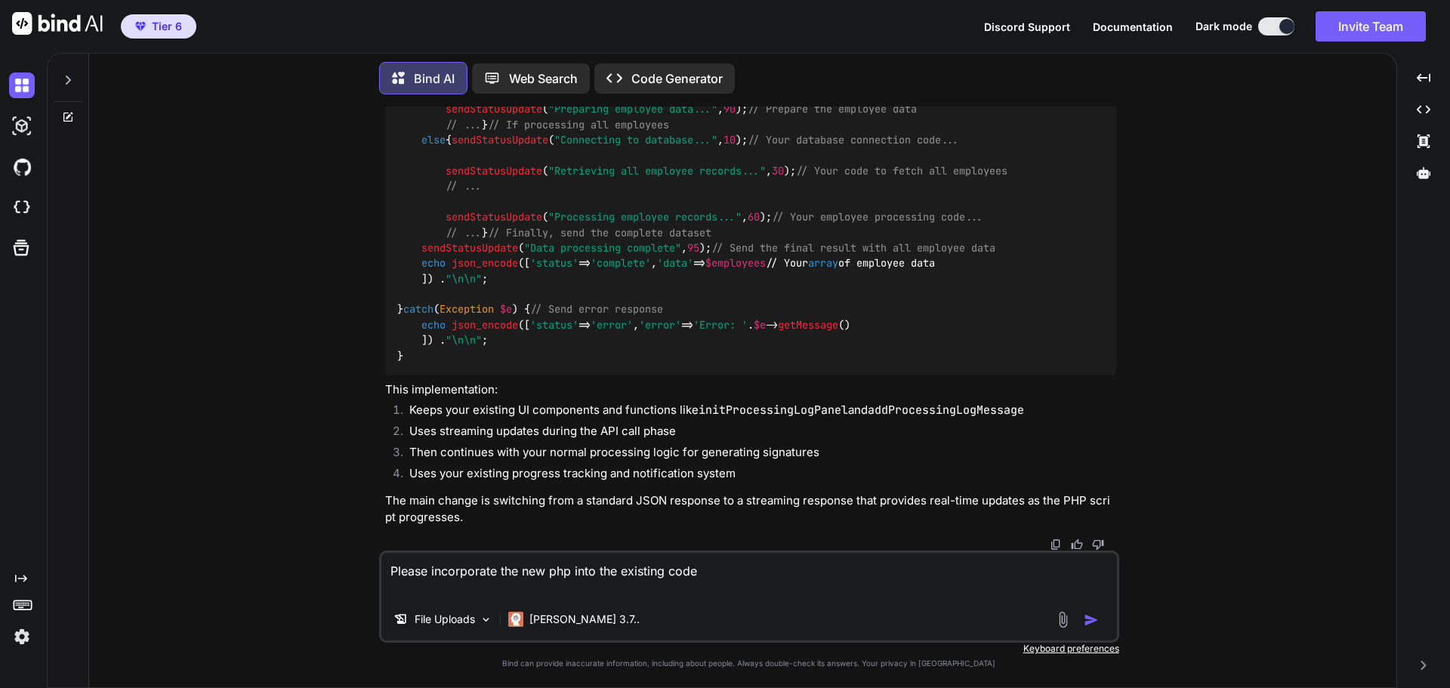
type textarea "x"
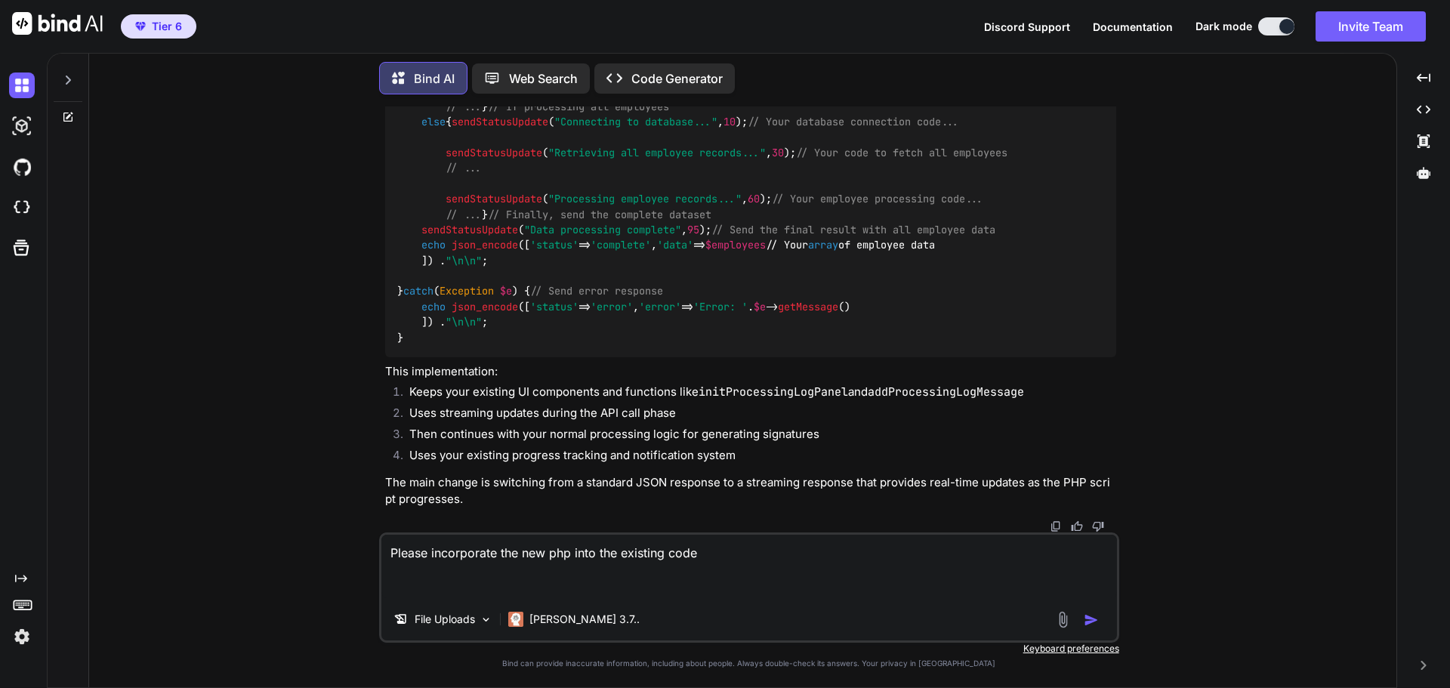
paste textarea "<?php // Set headers for JSON response header('Content-Type: application/json')…"
type textarea "Please incorporate the new php into the existing code <?php // Set headers for …"
type textarea "x"
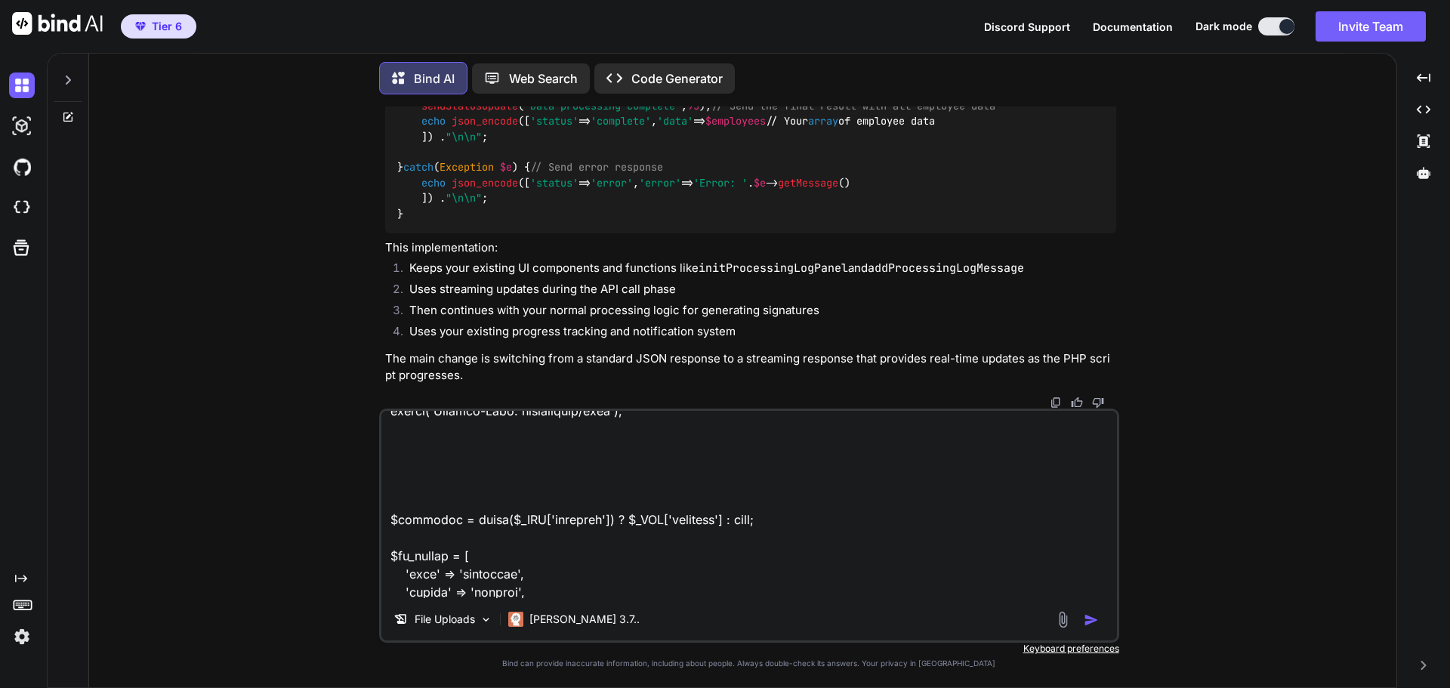
scroll to position [0, 0]
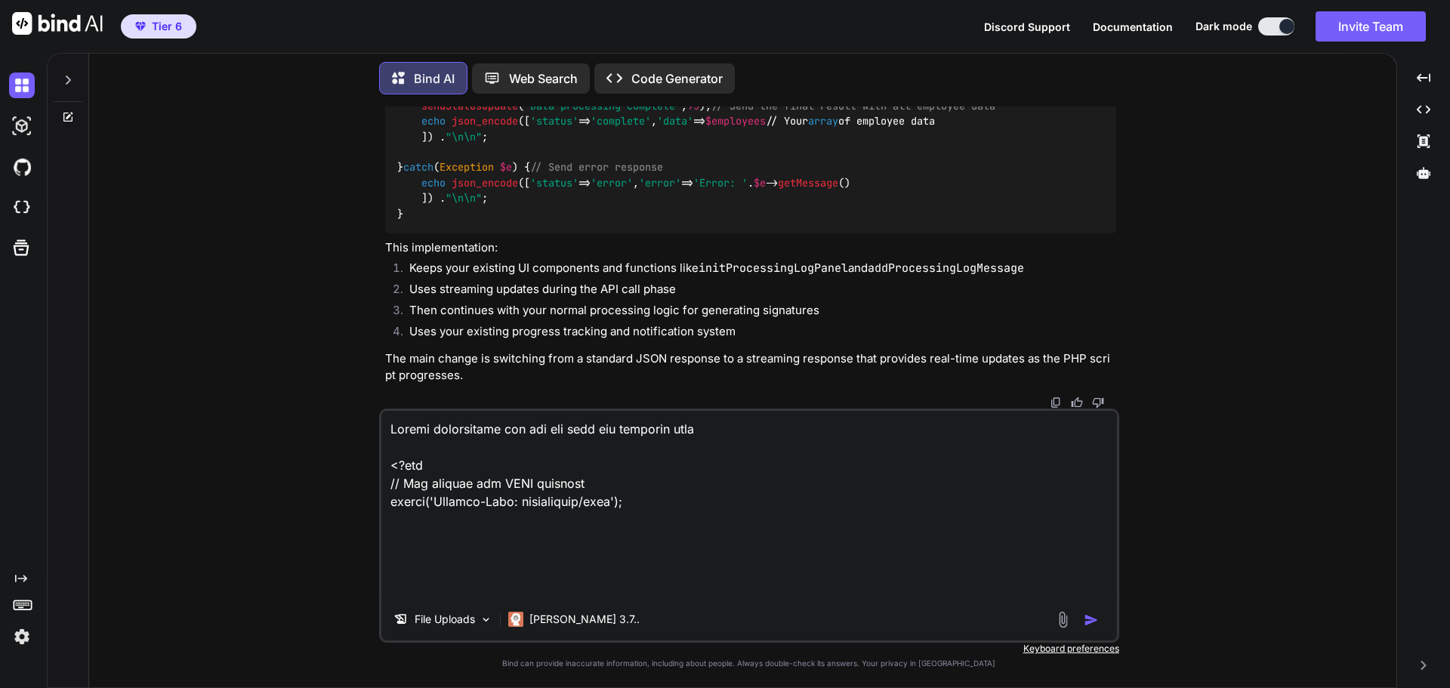
click at [449, 520] on textarea at bounding box center [749, 504] width 736 height 187
type textarea "Please incorporate the new php into the existing code <?php // Set headers for …"
type textarea "x"
drag, startPoint x: 495, startPoint y: 586, endPoint x: 389, endPoint y: 517, distance: 126.1
click at [389, 517] on textarea at bounding box center [749, 504] width 736 height 187
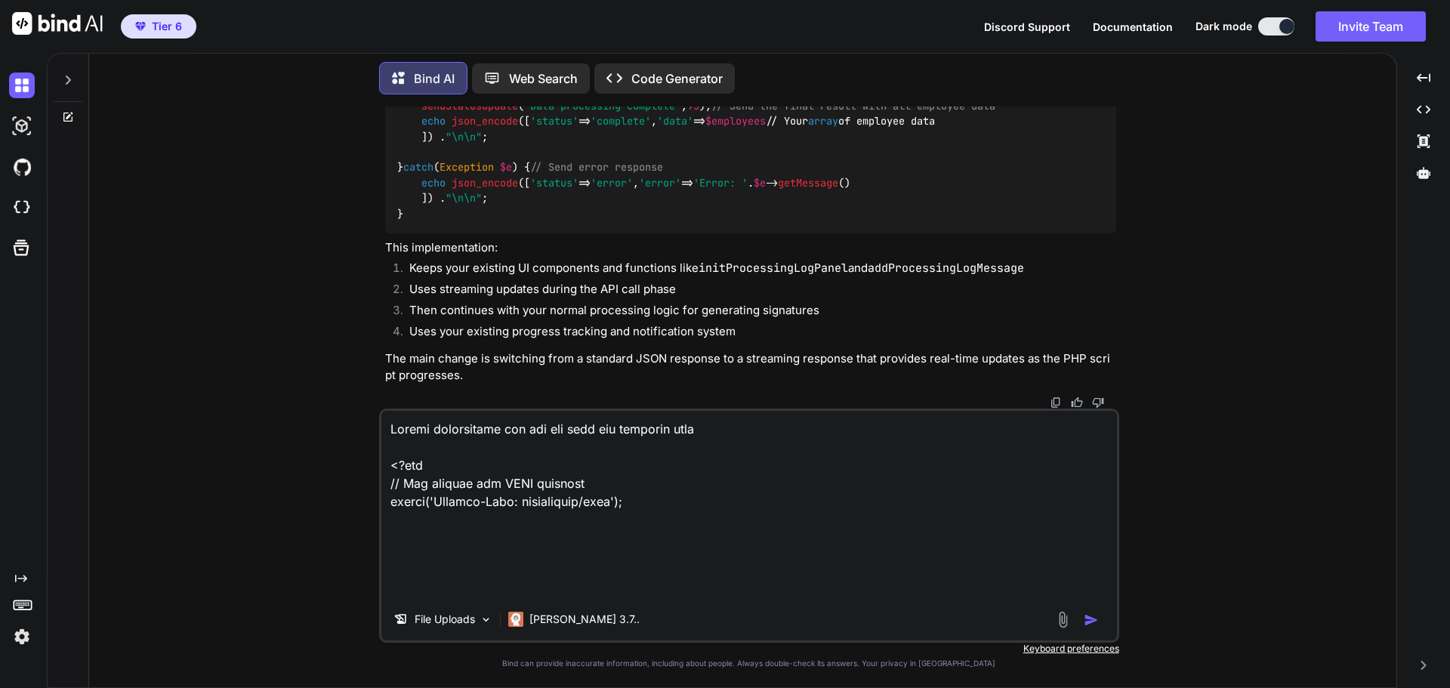
type textarea "Please incorporate the new php into the existing code <?php // Set headers for …"
type textarea "x"
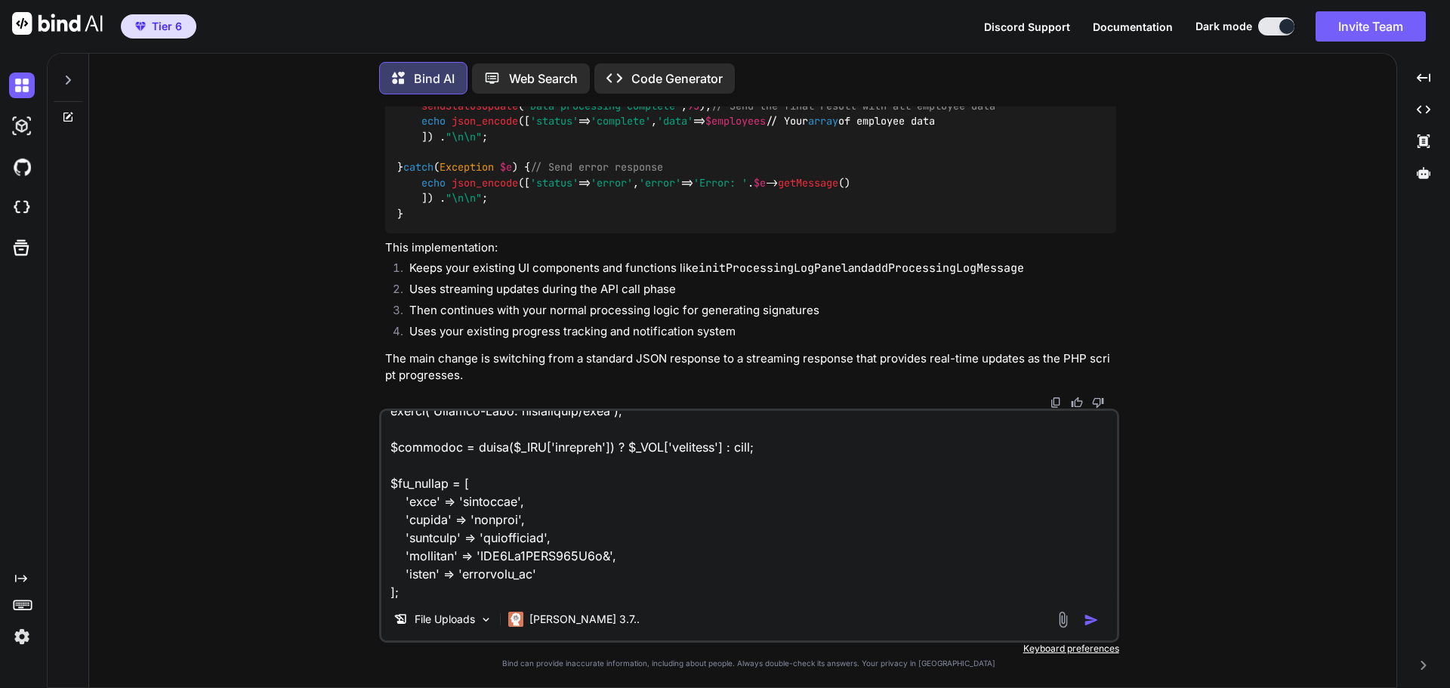
drag, startPoint x: 652, startPoint y: 556, endPoint x: 380, endPoint y: 550, distance: 271.9
click at [381, 550] on textarea at bounding box center [749, 504] width 736 height 187
click at [658, 529] on textarea at bounding box center [749, 504] width 736 height 187
click at [632, 556] on textarea at bounding box center [749, 504] width 736 height 187
drag, startPoint x: 650, startPoint y: 554, endPoint x: 362, endPoint y: 538, distance: 288.9
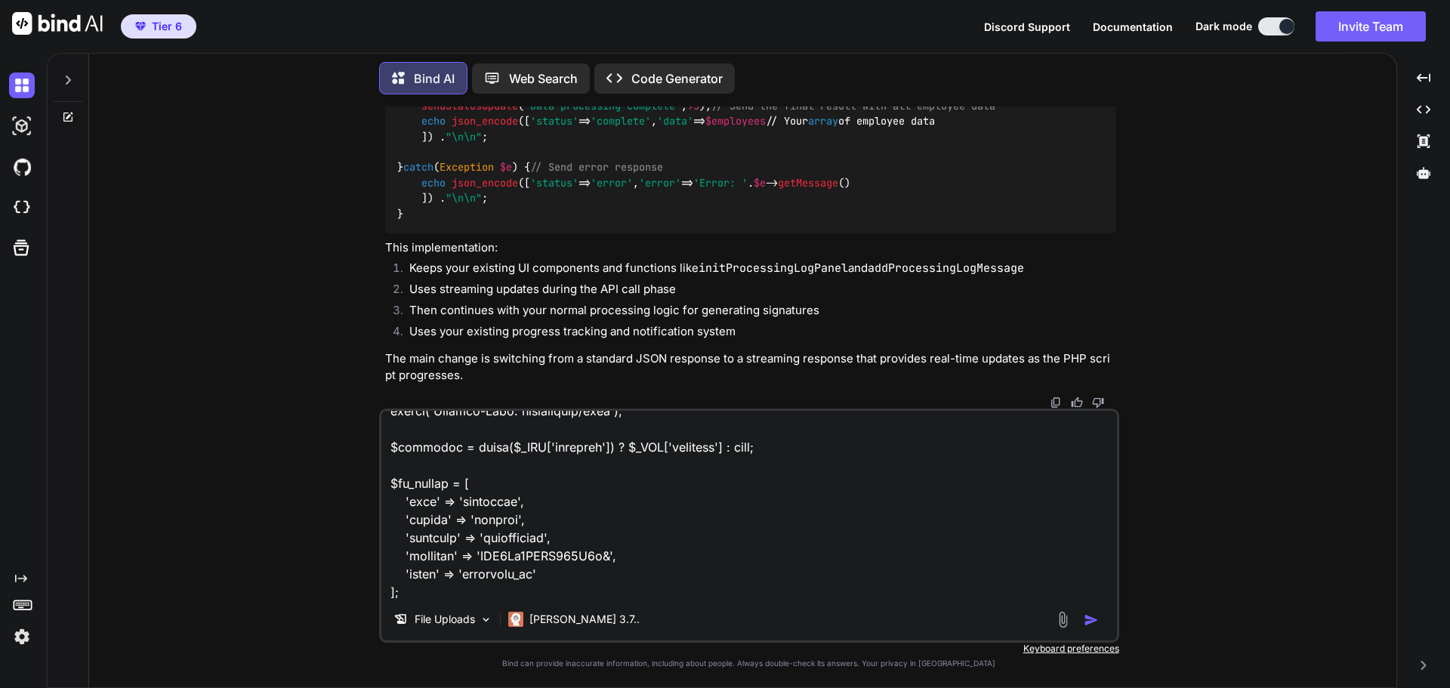
click at [381, 538] on textarea at bounding box center [749, 504] width 736 height 187
type textarea "Please incorporate the new php into the existing code <?php // Set headers for …"
type textarea "x"
type textarea "Please incorporate the new php into the existing code <?php // Set headers for …"
type textarea "x"
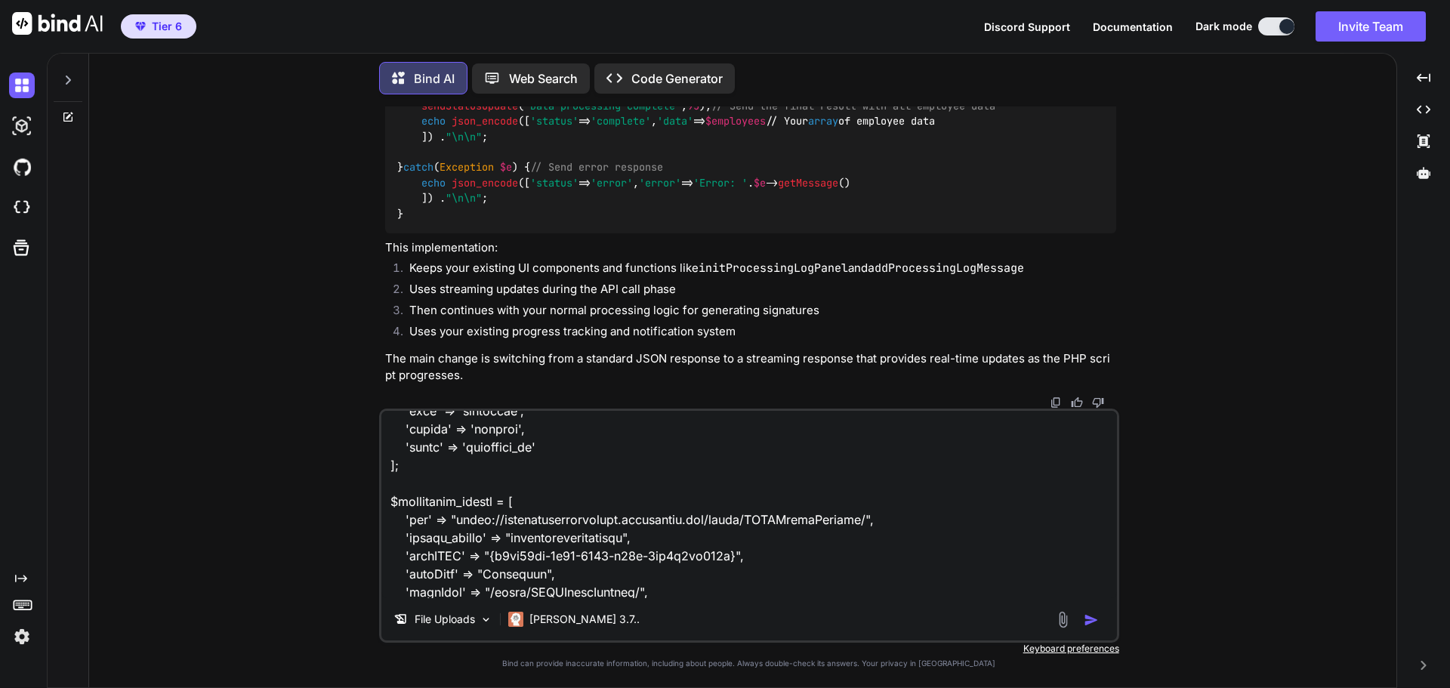
scroll to position [272, 0]
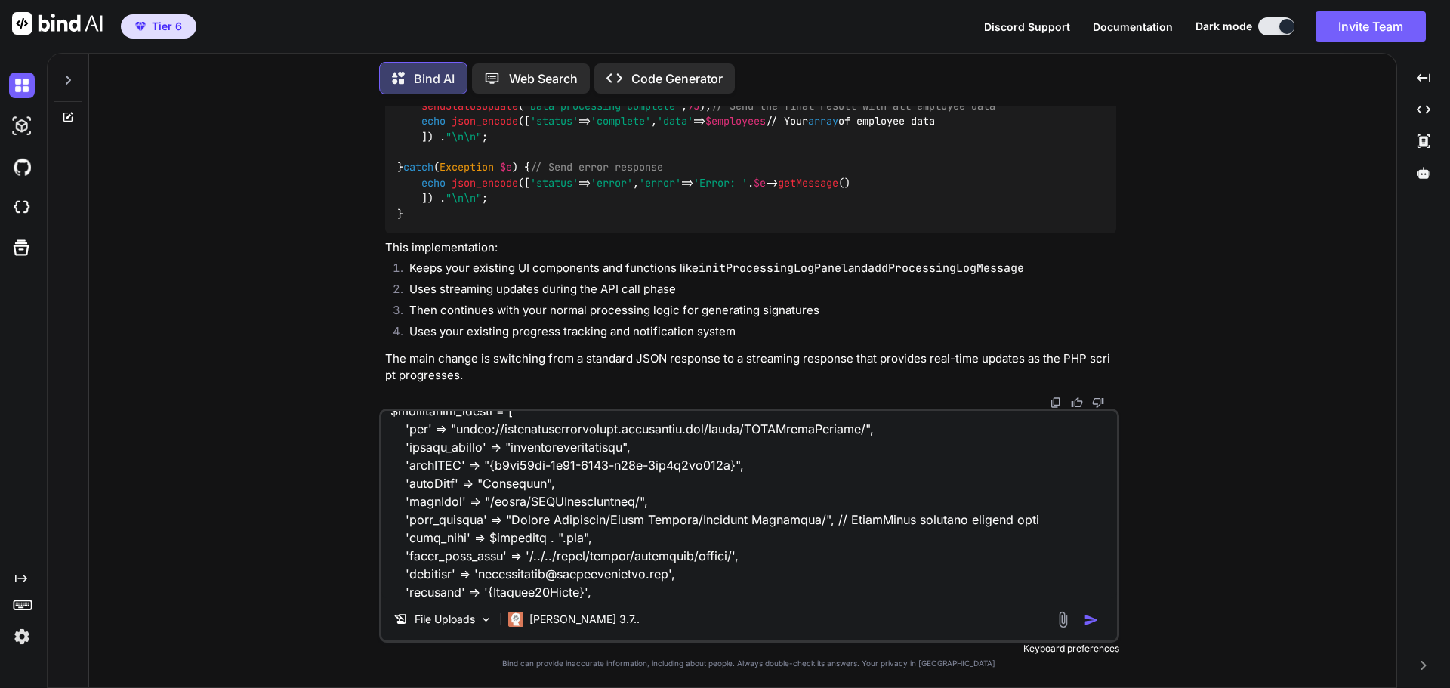
drag, startPoint x: 618, startPoint y: 590, endPoint x: 377, endPoint y: 575, distance: 241.4
click at [381, 575] on textarea at bounding box center [749, 504] width 736 height 187
type textarea "Please incorporate the new php into the existing code <?php // Set headers for …"
type textarea "x"
type textarea "Please incorporate the new php into the existing code <?php // Set headers for …"
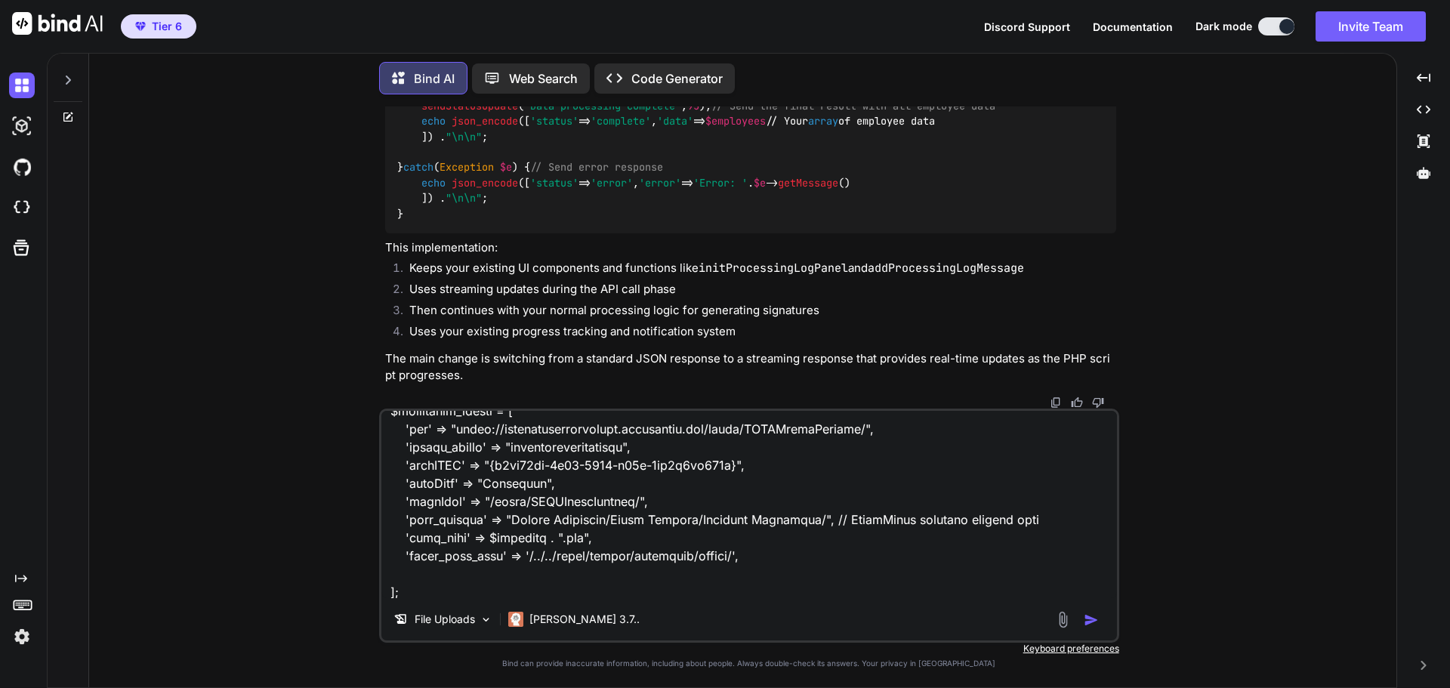
type textarea "x"
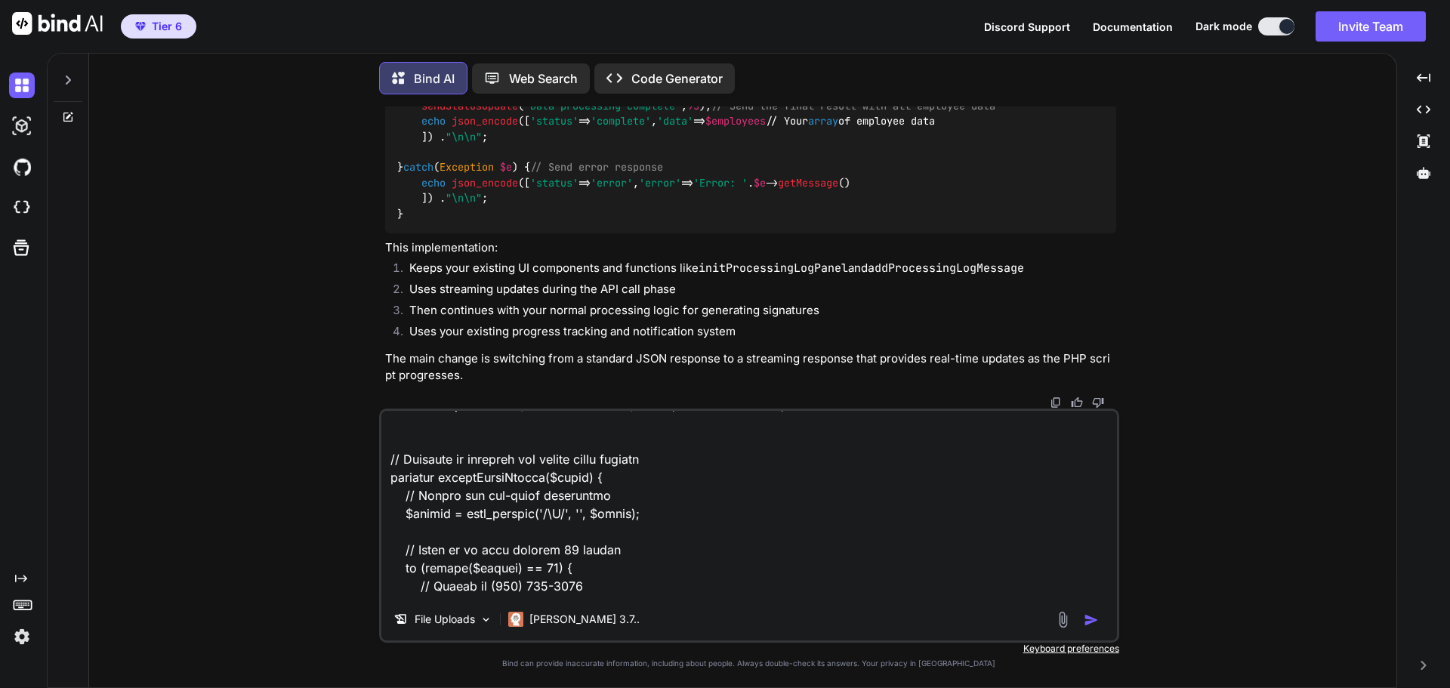
scroll to position [774, 0]
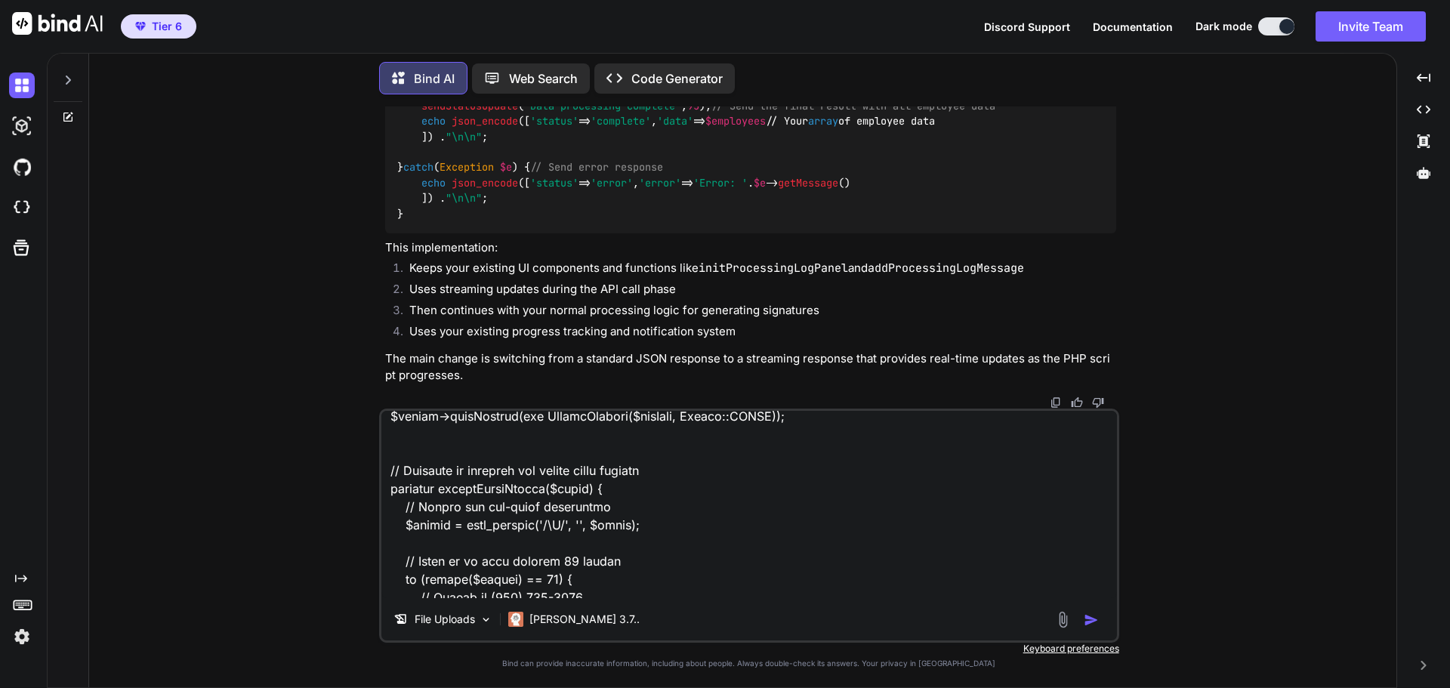
drag, startPoint x: 420, startPoint y: 556, endPoint x: 369, endPoint y: 464, distance: 105.1
click at [381, 464] on textarea at bounding box center [749, 504] width 736 height 187
type textarea "Please incorporate the new php into the existing code <?php // Set headers for …"
type textarea "x"
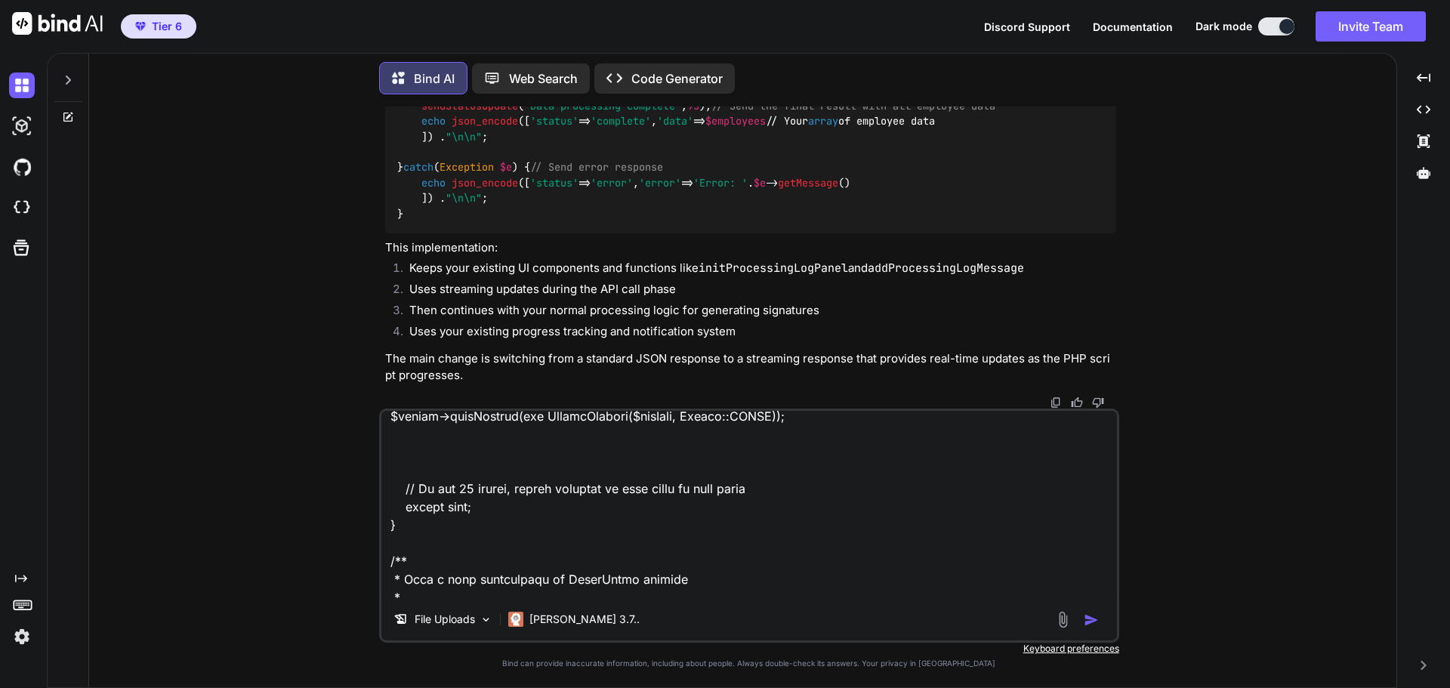
drag, startPoint x: 425, startPoint y: 526, endPoint x: 389, endPoint y: 460, distance: 75.7
click at [389, 460] on textarea at bounding box center [749, 504] width 736 height 187
type textarea "Please incorporate the new php into the existing code <?php // Set headers for …"
type textarea "x"
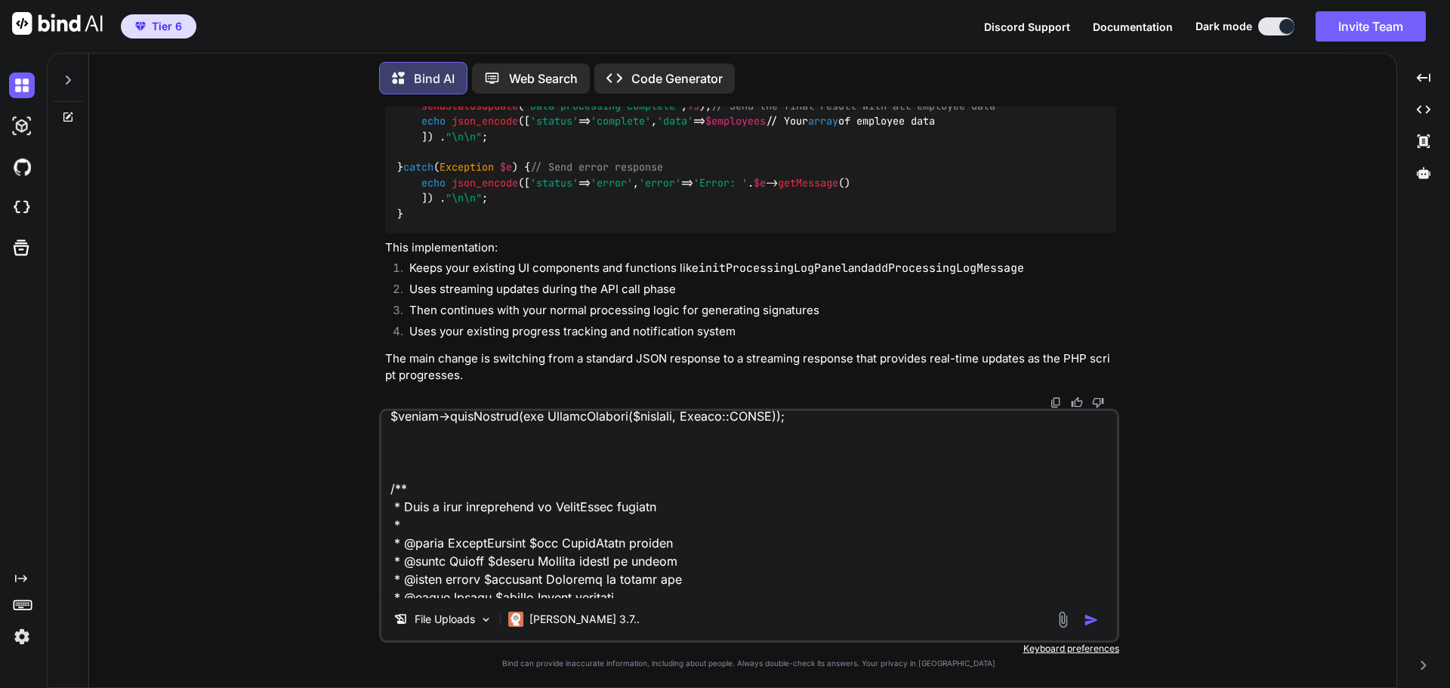
type textarea "Please incorporate the new php into the existing code <?php // Set headers for …"
type textarea "x"
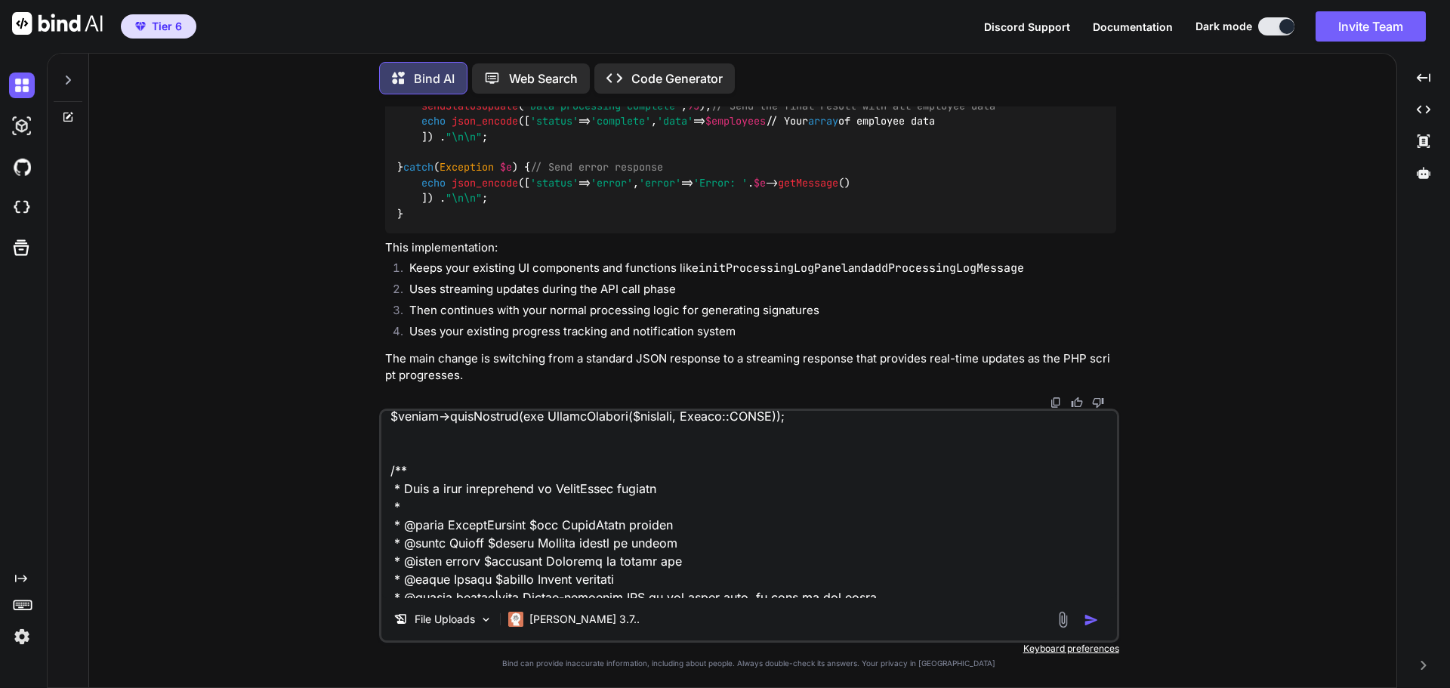
type textarea "Please incorporate the new php into the existing code <?php // Set headers for …"
type textarea "x"
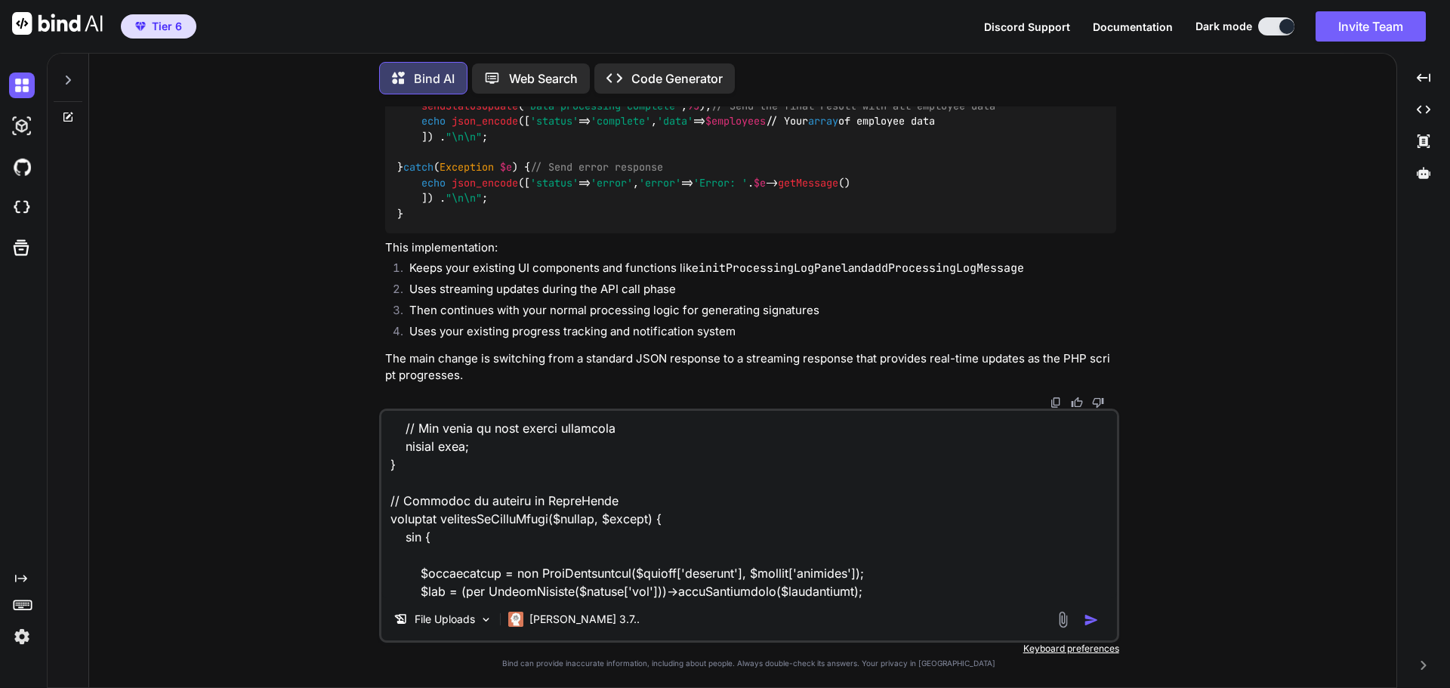
scroll to position [1416, 0]
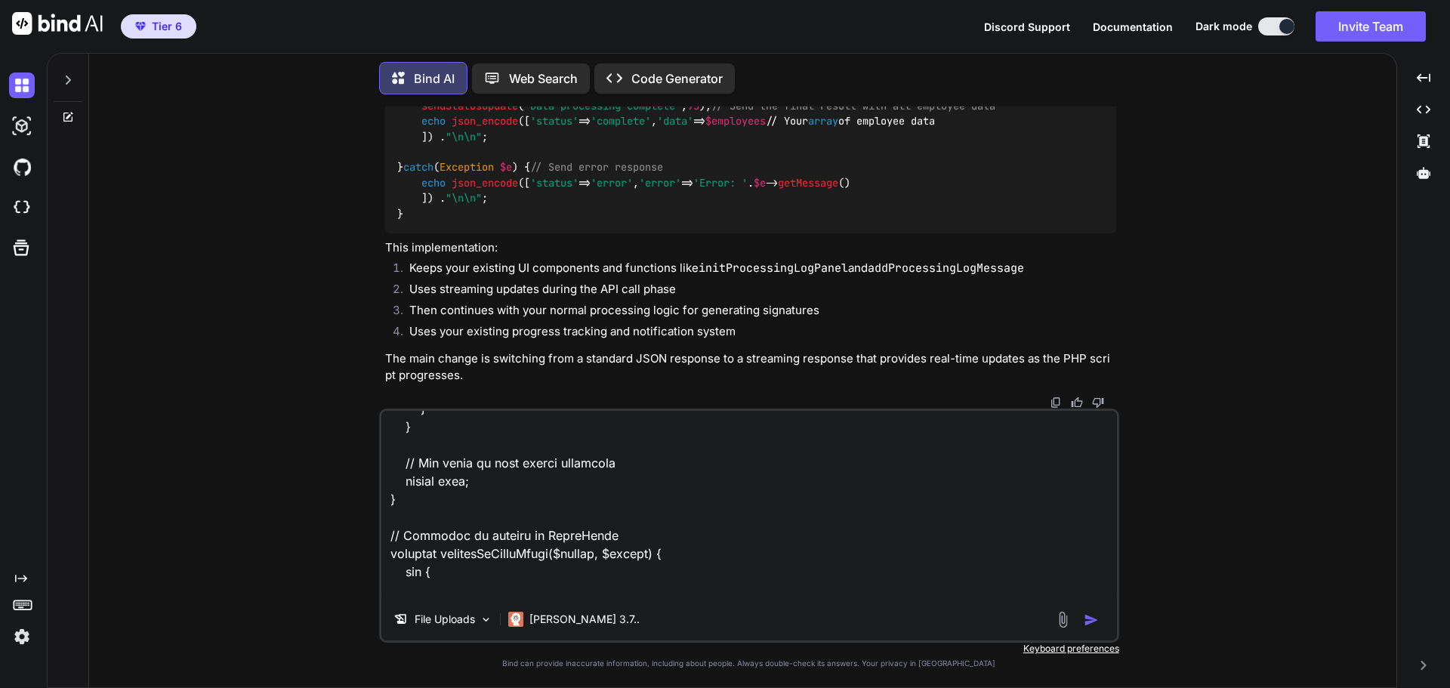
drag, startPoint x: 427, startPoint y: 575, endPoint x: 384, endPoint y: 523, distance: 67.1
click at [384, 523] on textarea at bounding box center [749, 504] width 736 height 187
type textarea "Please incorporate the new php into the existing code <?php // Set headers for …"
type textarea "x"
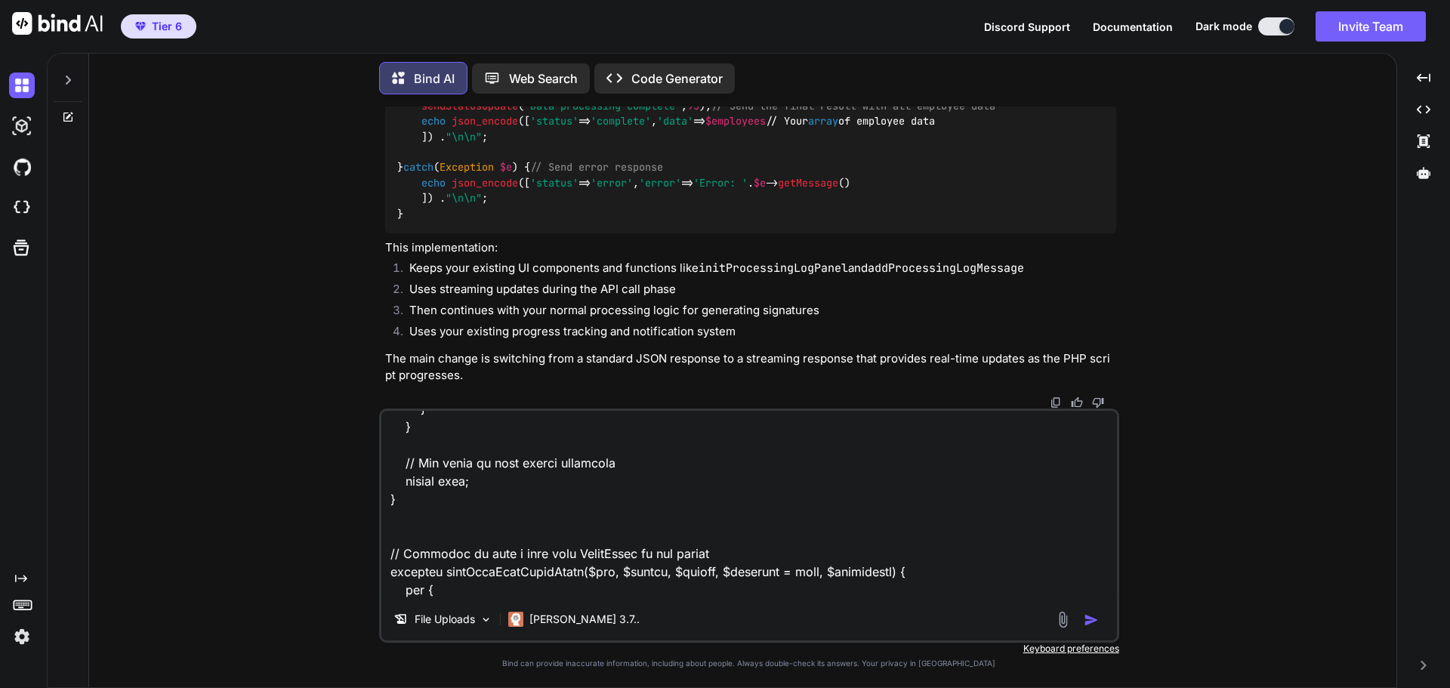
type textarea "Please incorporate the new php into the existing code <?php // Set headers for …"
type textarea "x"
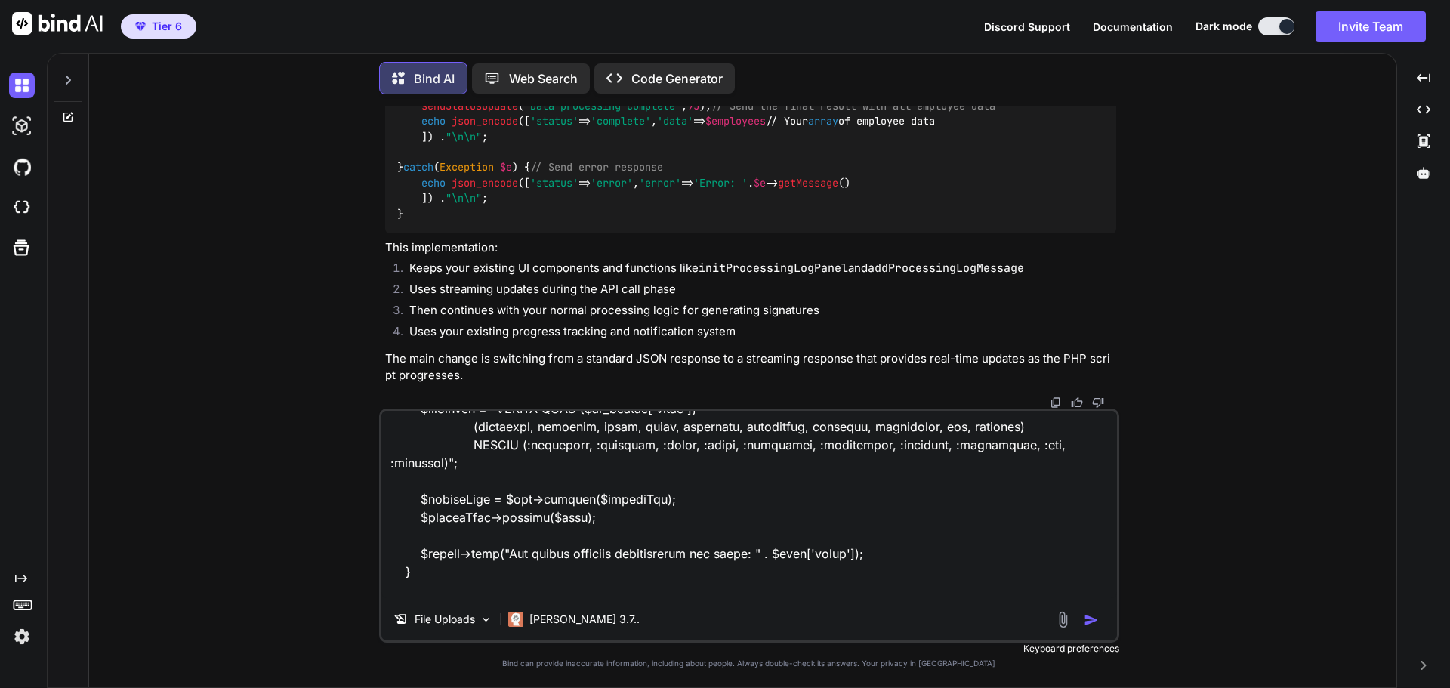
scroll to position [5222, 0]
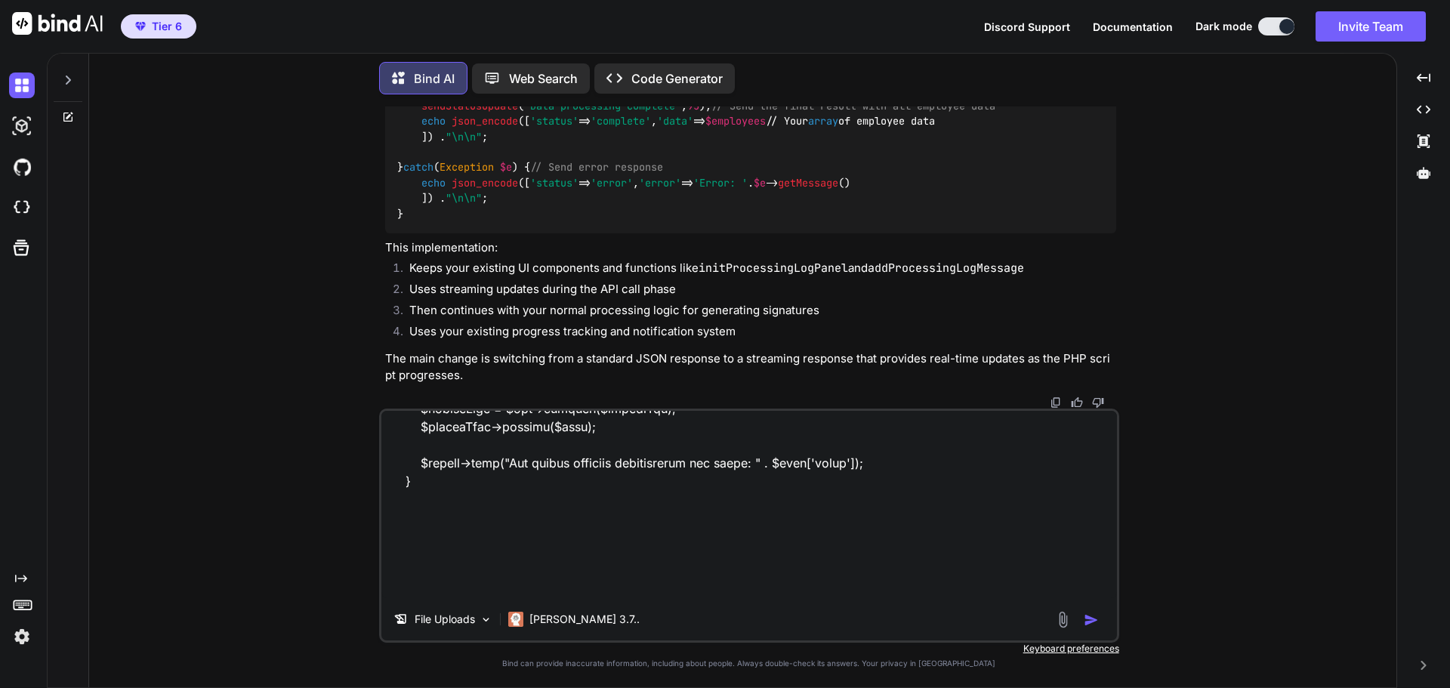
type textarea "Please incorporate the new php into the existing code <?php // Set headers for …"
click at [1088, 618] on img "button" at bounding box center [1091, 619] width 15 height 15
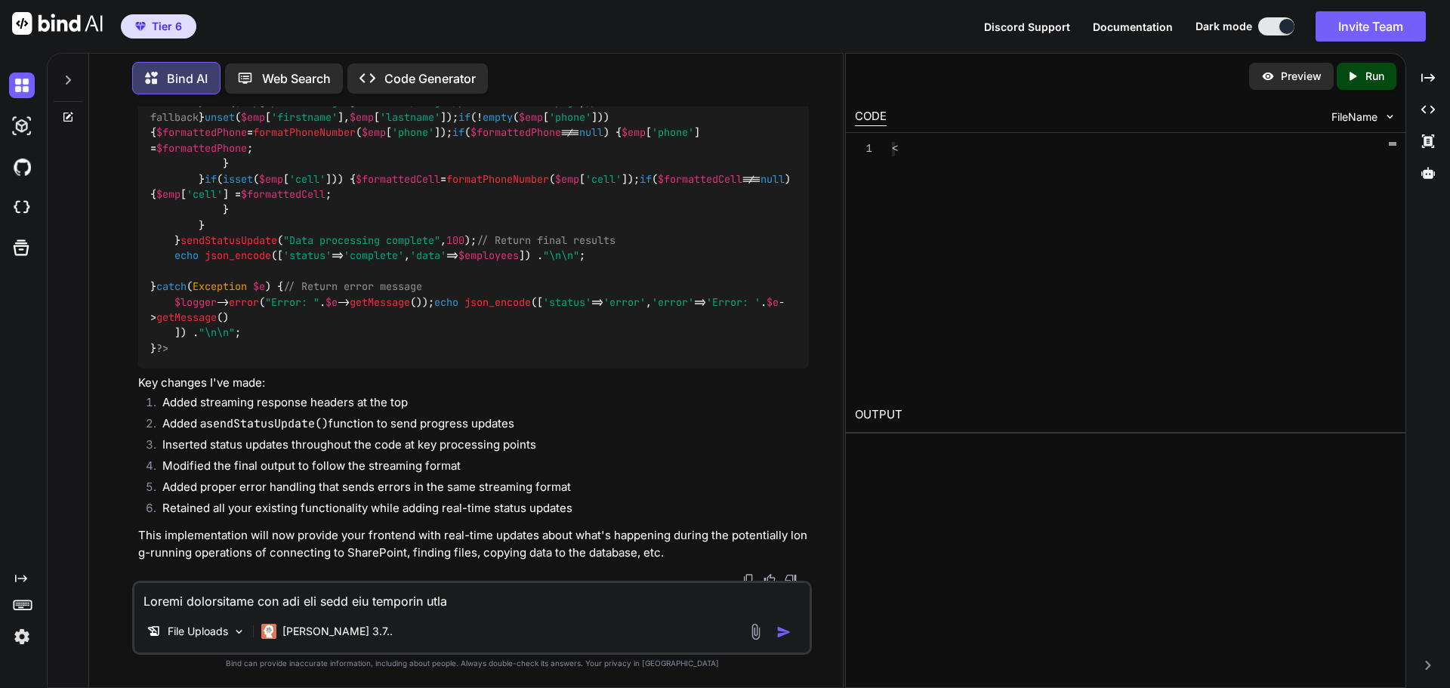
scroll to position [13173, 0]
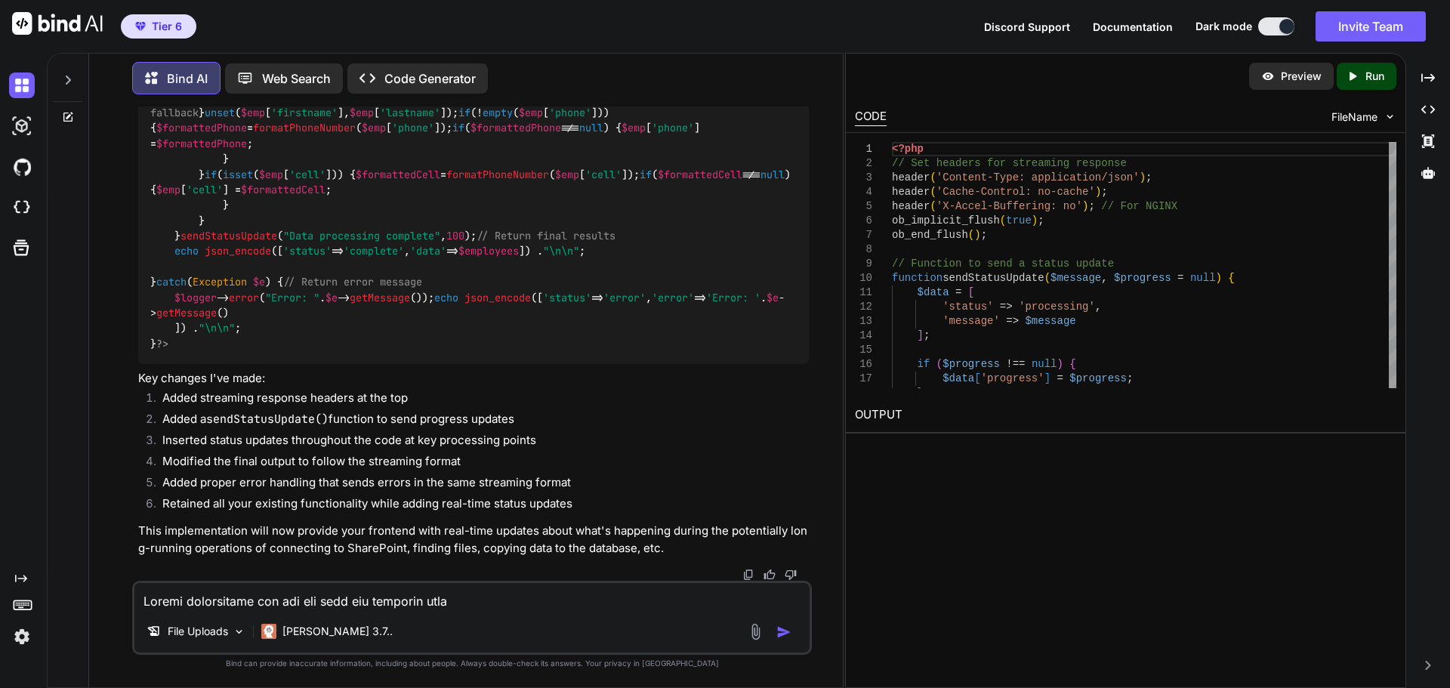
type textarea "x"
